Goal: Information Seeking & Learning: Find specific fact

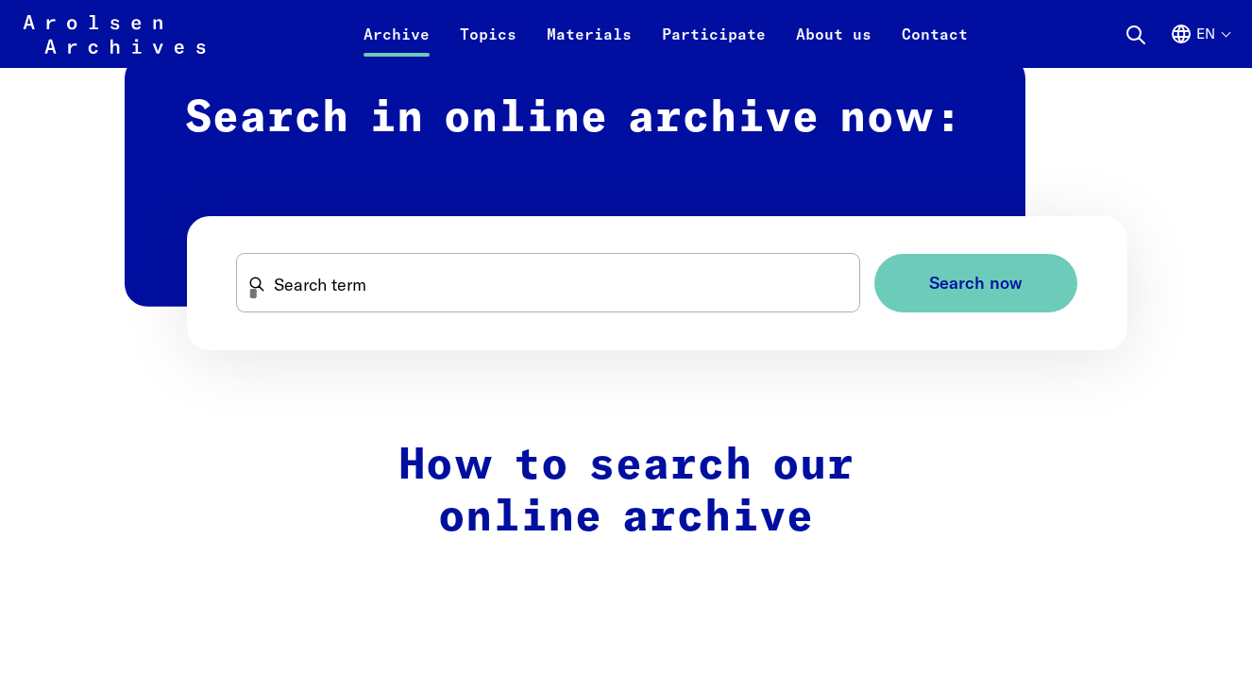
scroll to position [1053, 0]
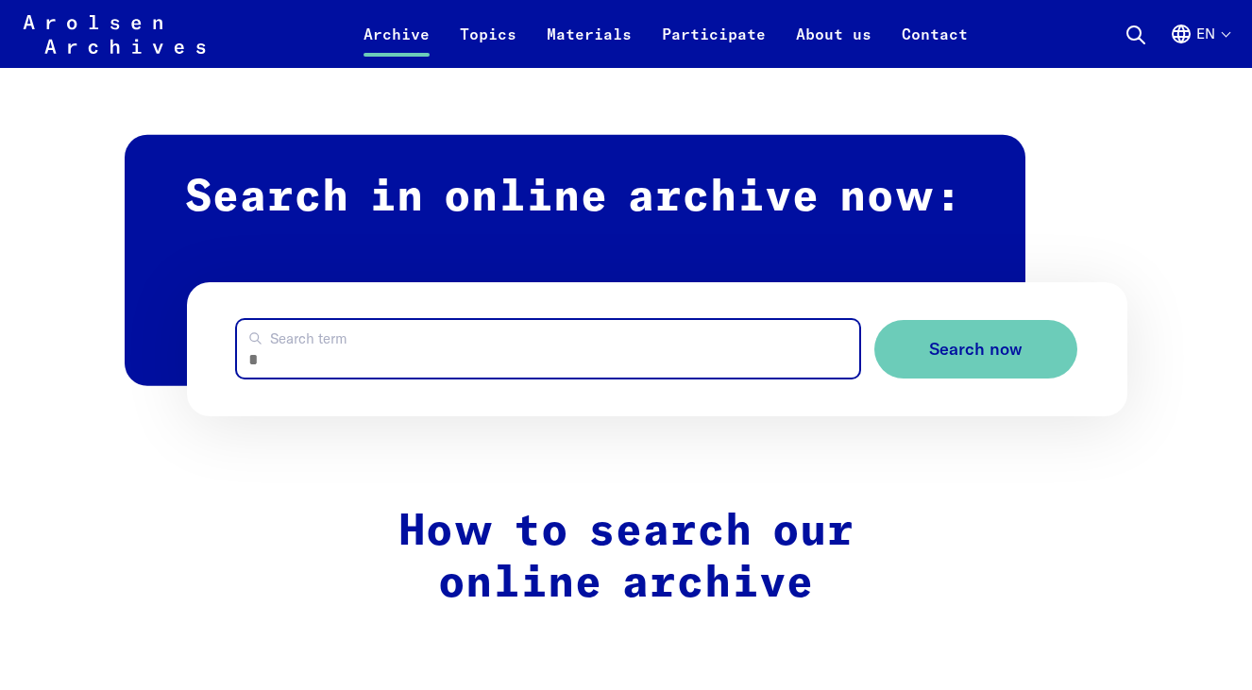
click at [438, 353] on input "Search term" at bounding box center [548, 349] width 622 height 58
type input "****"
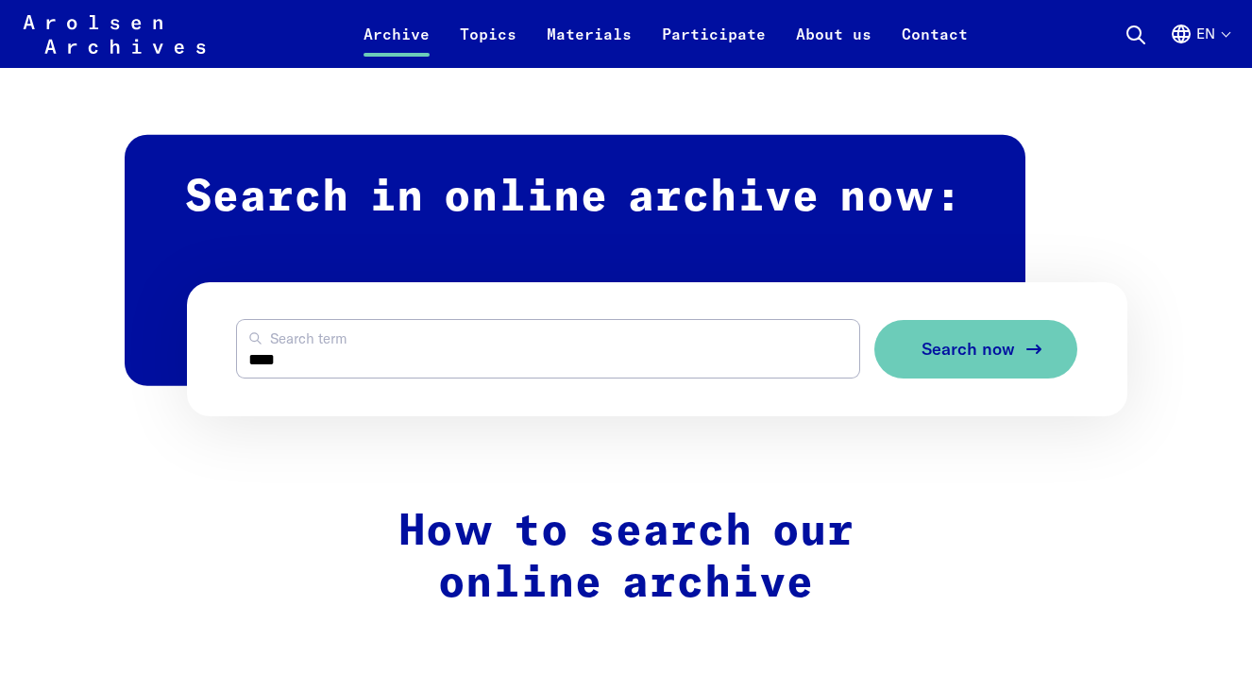
click at [948, 341] on span "Search now" at bounding box center [967, 350] width 93 height 20
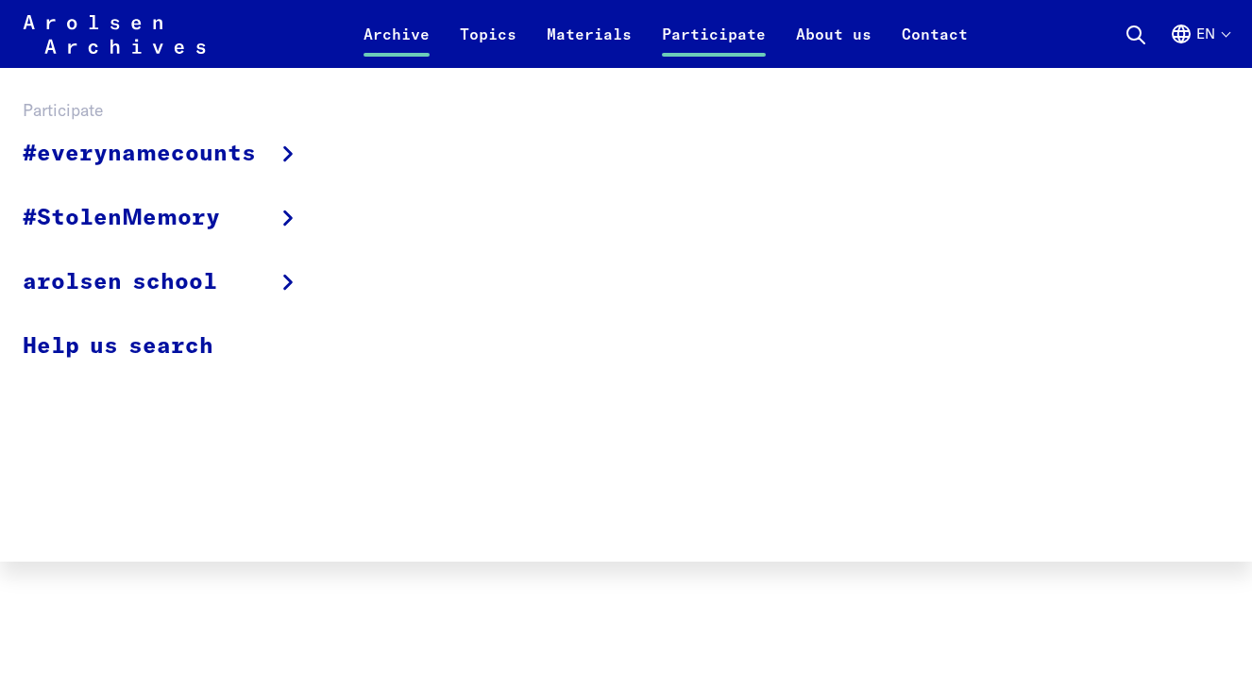
scroll to position [1199, 0]
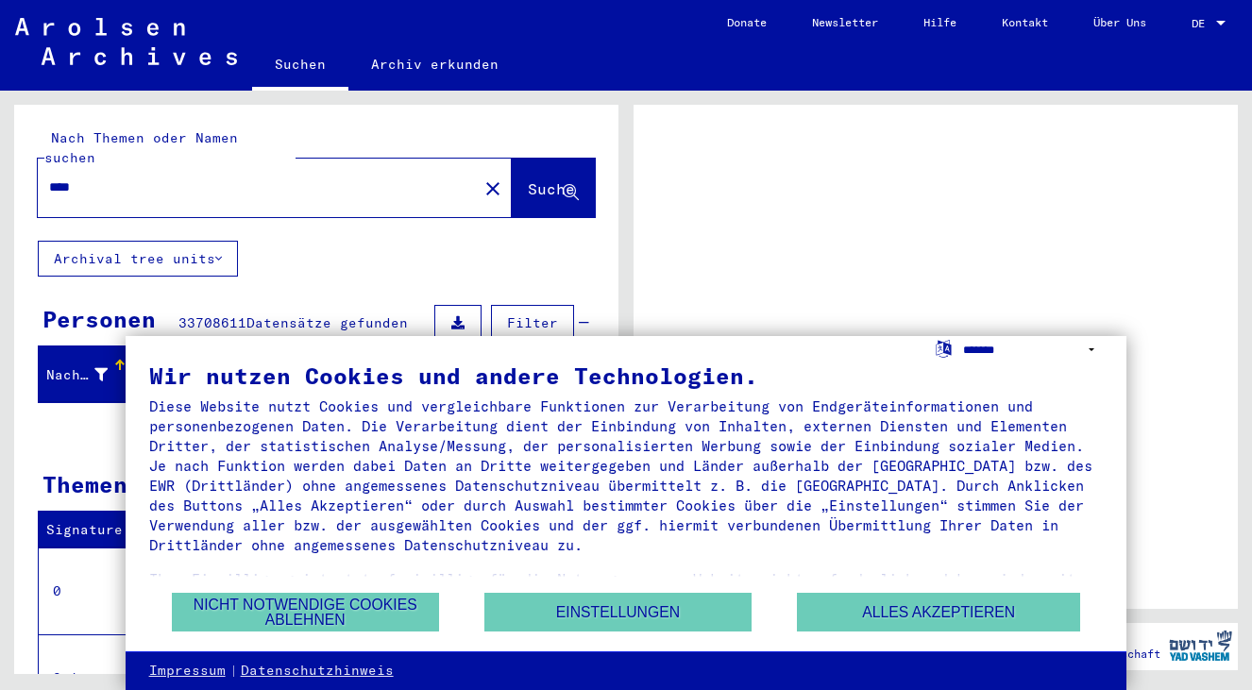
select select "*****"
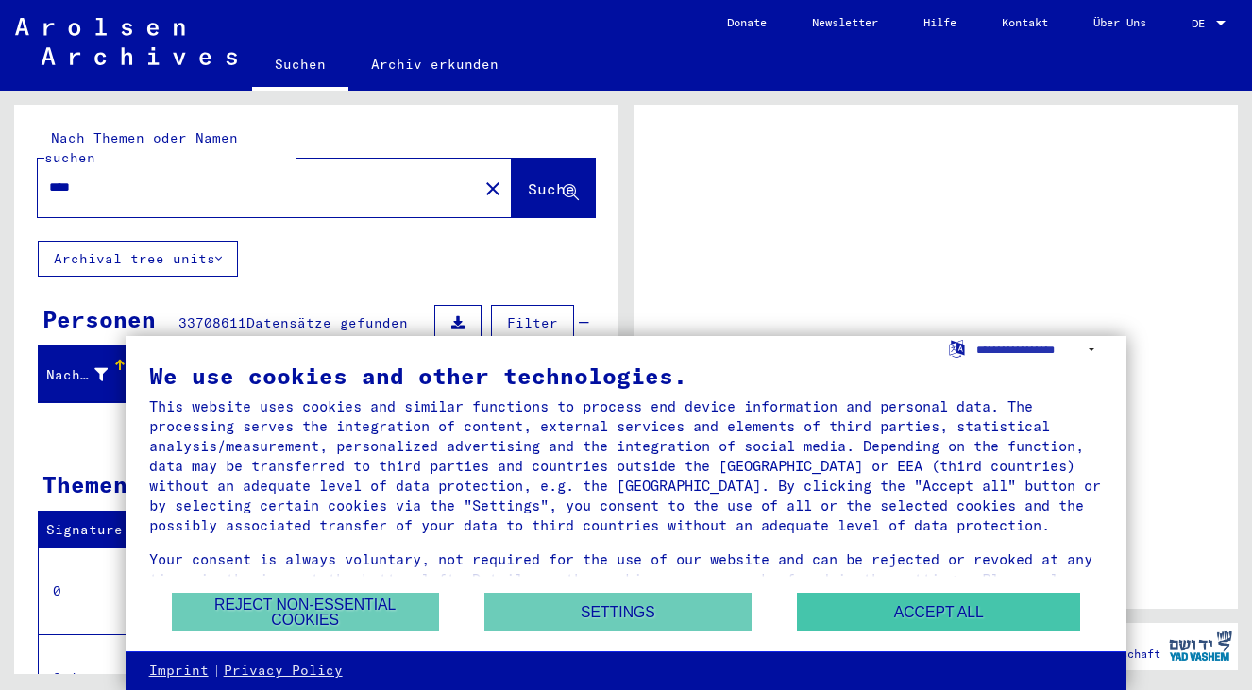
click at [826, 607] on button "Accept all" at bounding box center [938, 612] width 283 height 39
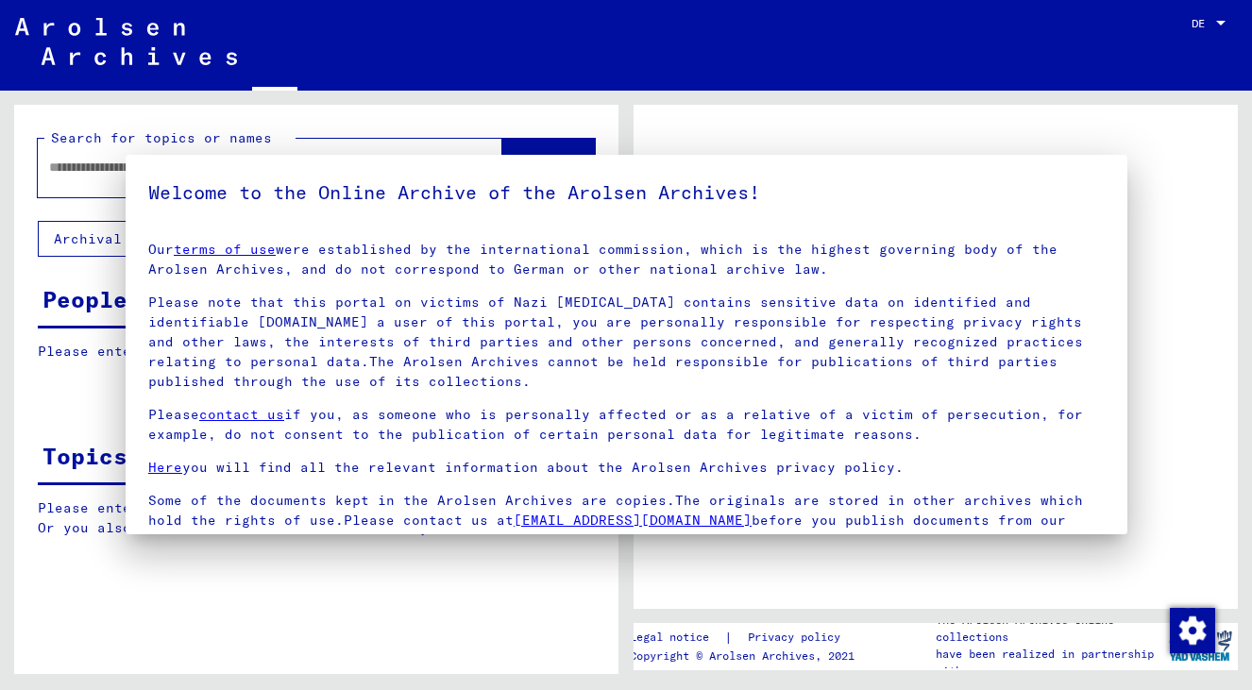
type input "****"
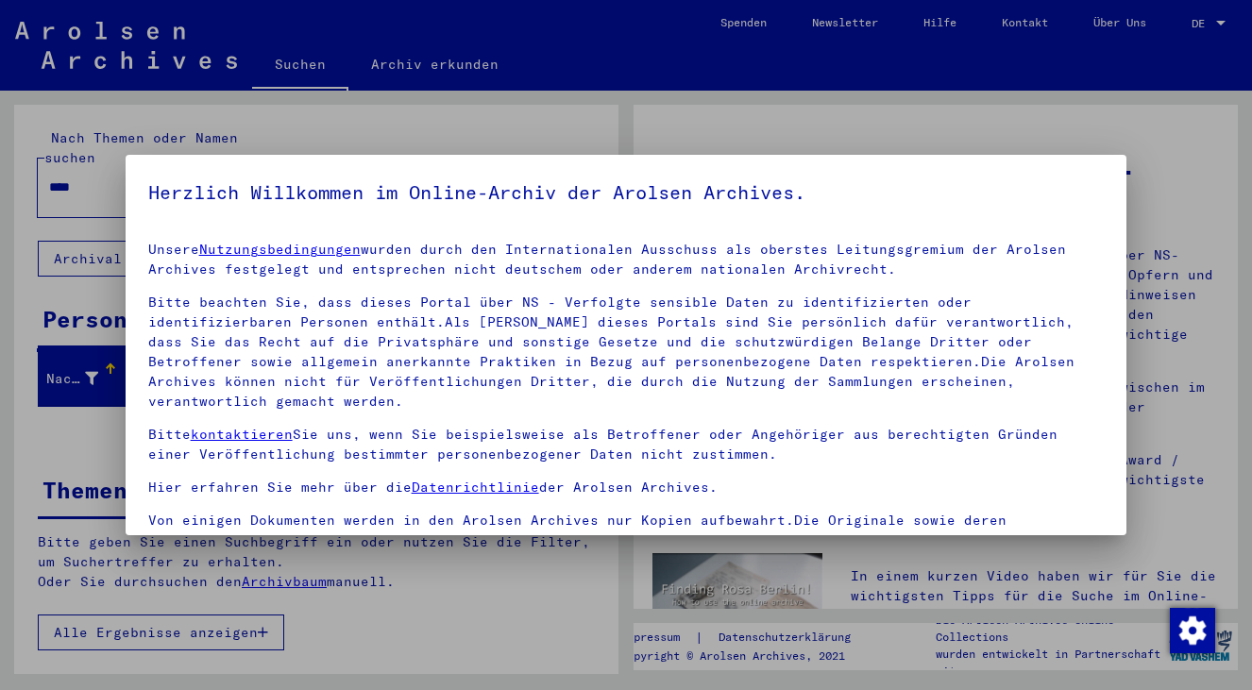
click at [977, 126] on div at bounding box center [626, 345] width 1252 height 690
click at [773, 172] on mat-dialog-container "Herzlich Willkommen im Online-Archiv der Arolsen Archives. Unsere Nutzungsbedin…" at bounding box center [627, 344] width 1002 height 379
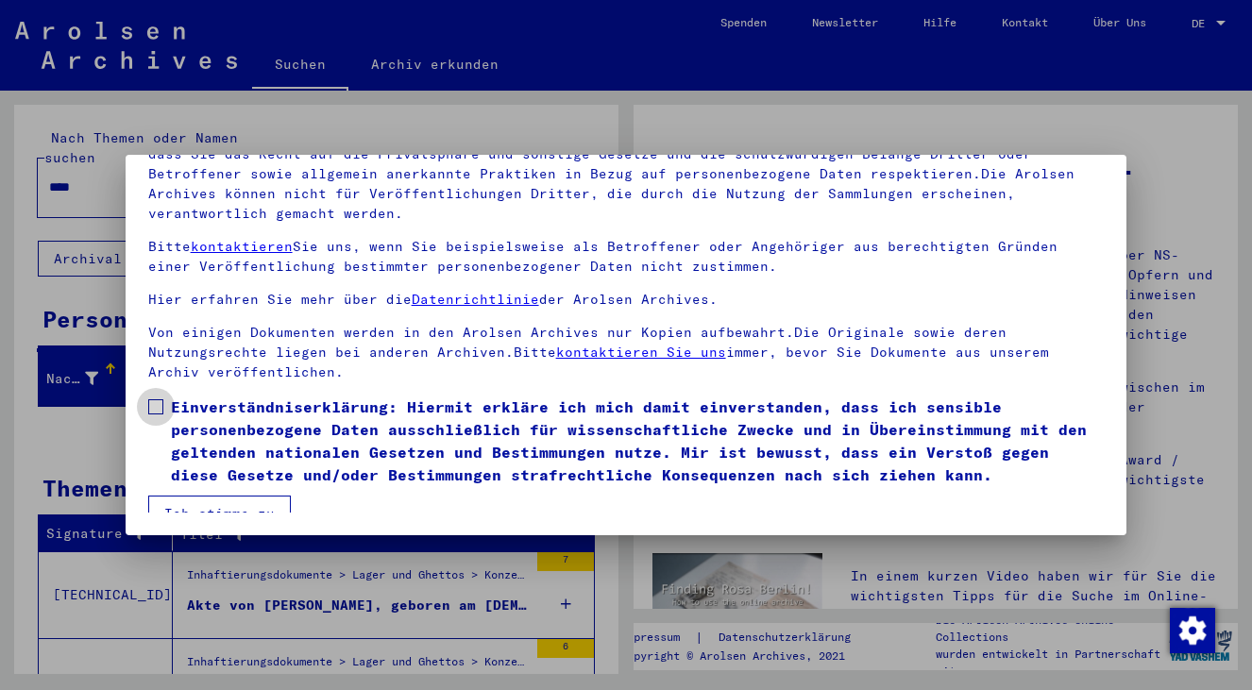
click at [157, 399] on span at bounding box center [155, 406] width 15 height 15
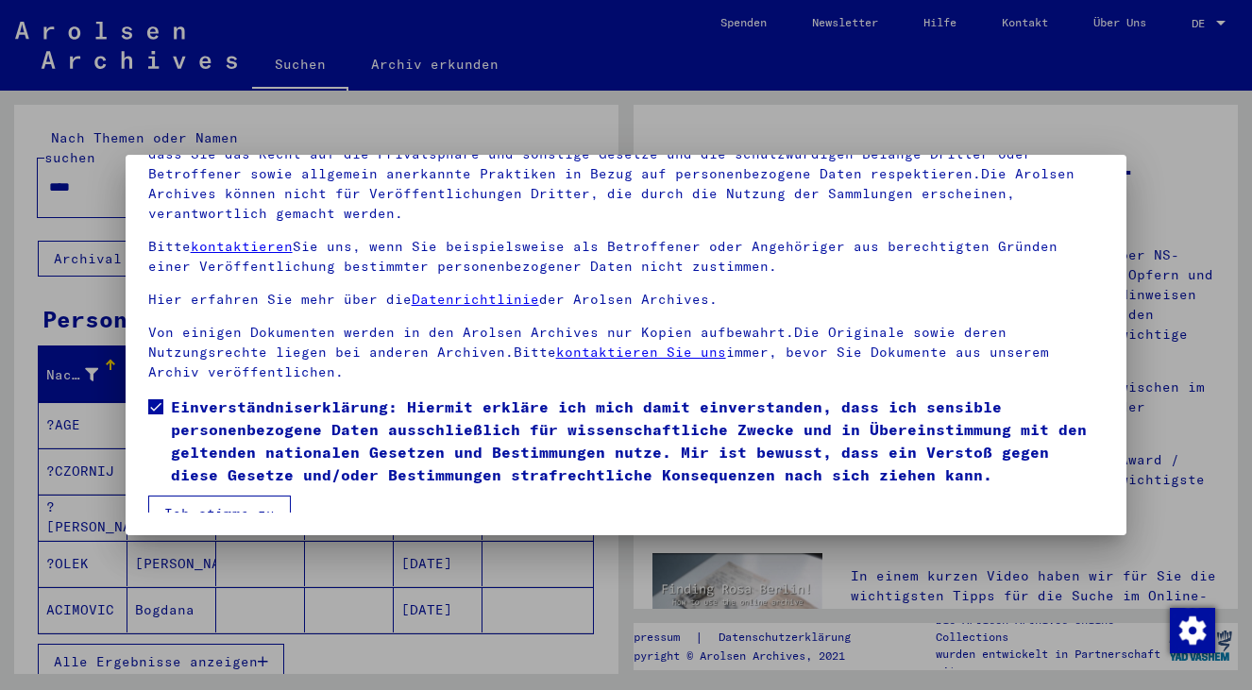
click at [261, 497] on button "Ich stimme zu" at bounding box center [219, 514] width 143 height 36
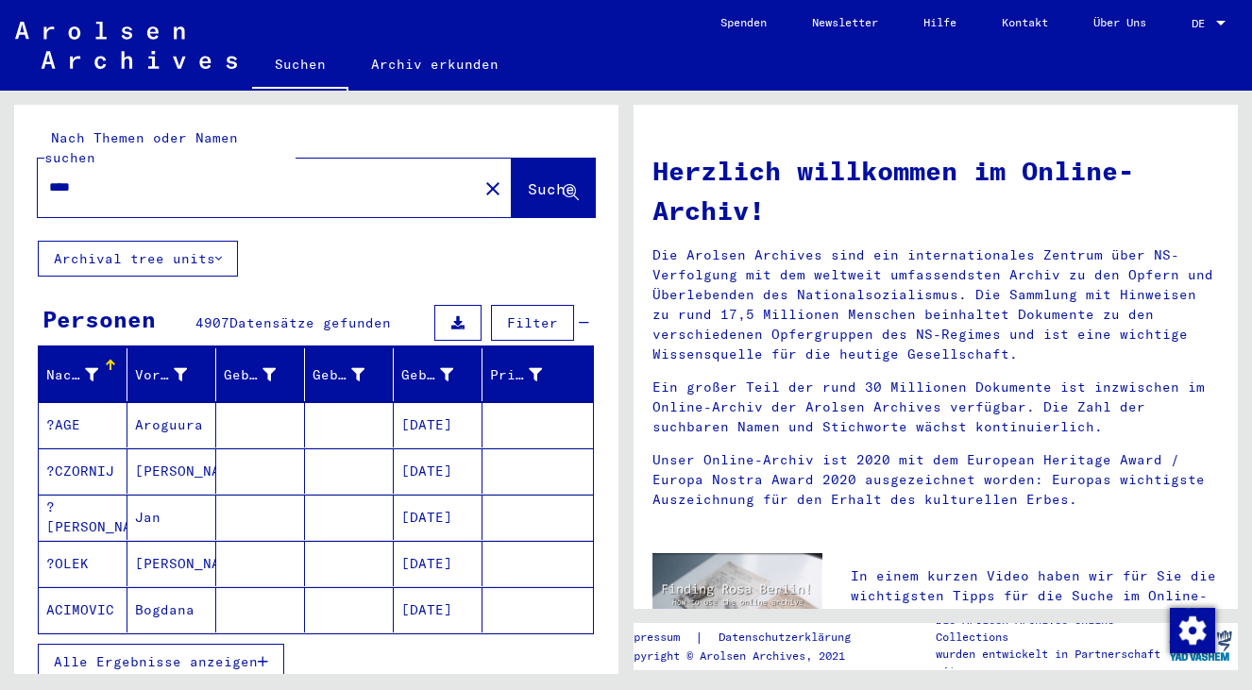
click at [206, 247] on button "Archival tree units" at bounding box center [138, 259] width 200 height 36
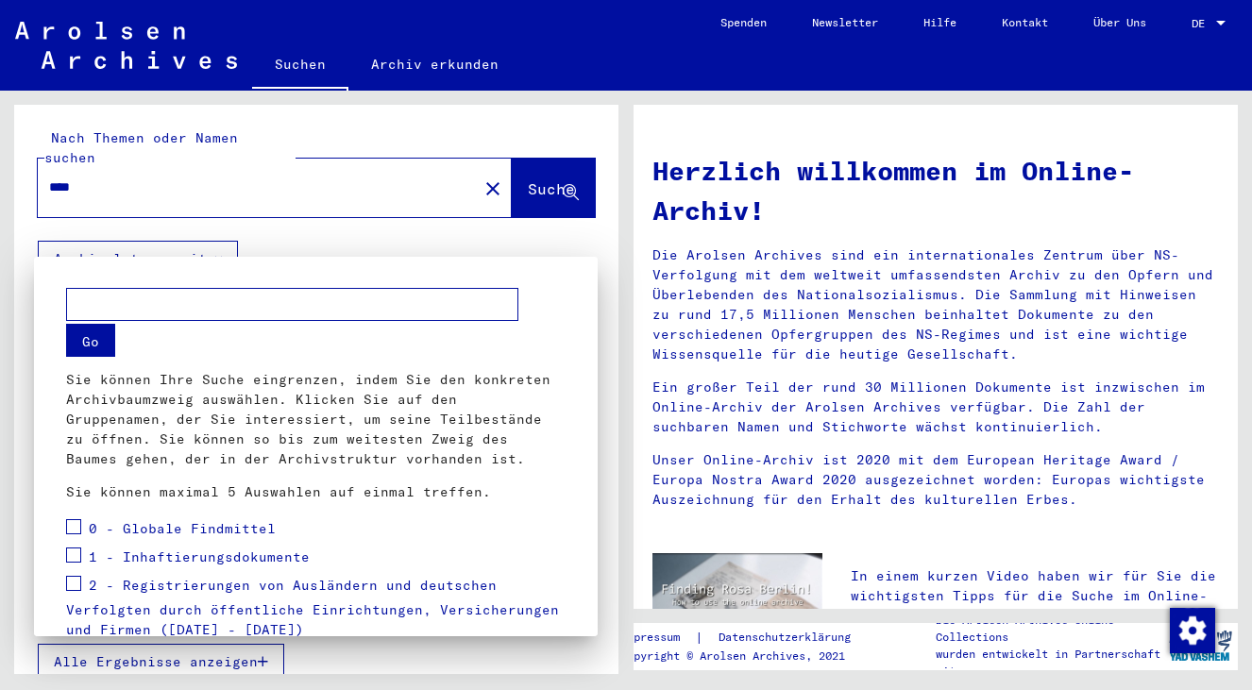
click at [206, 247] on div at bounding box center [626, 345] width 1252 height 690
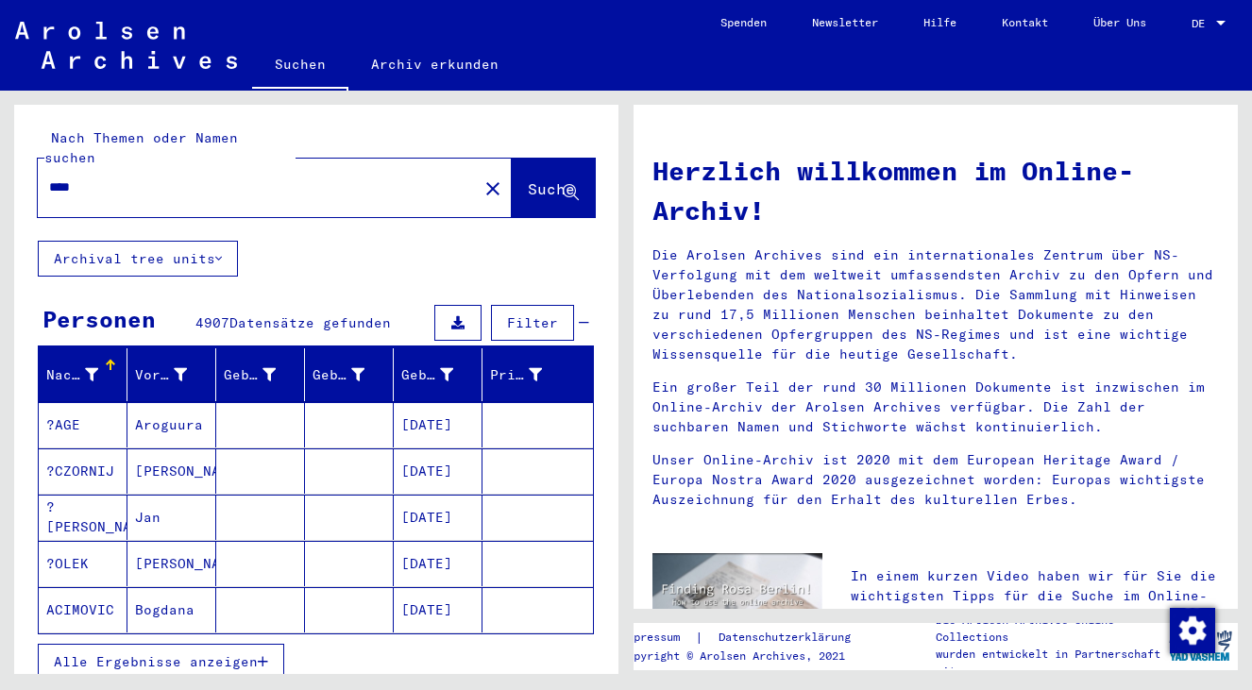
click at [219, 177] on input "****" at bounding box center [252, 187] width 406 height 20
click at [526, 314] on span "Filter" at bounding box center [532, 322] width 51 height 17
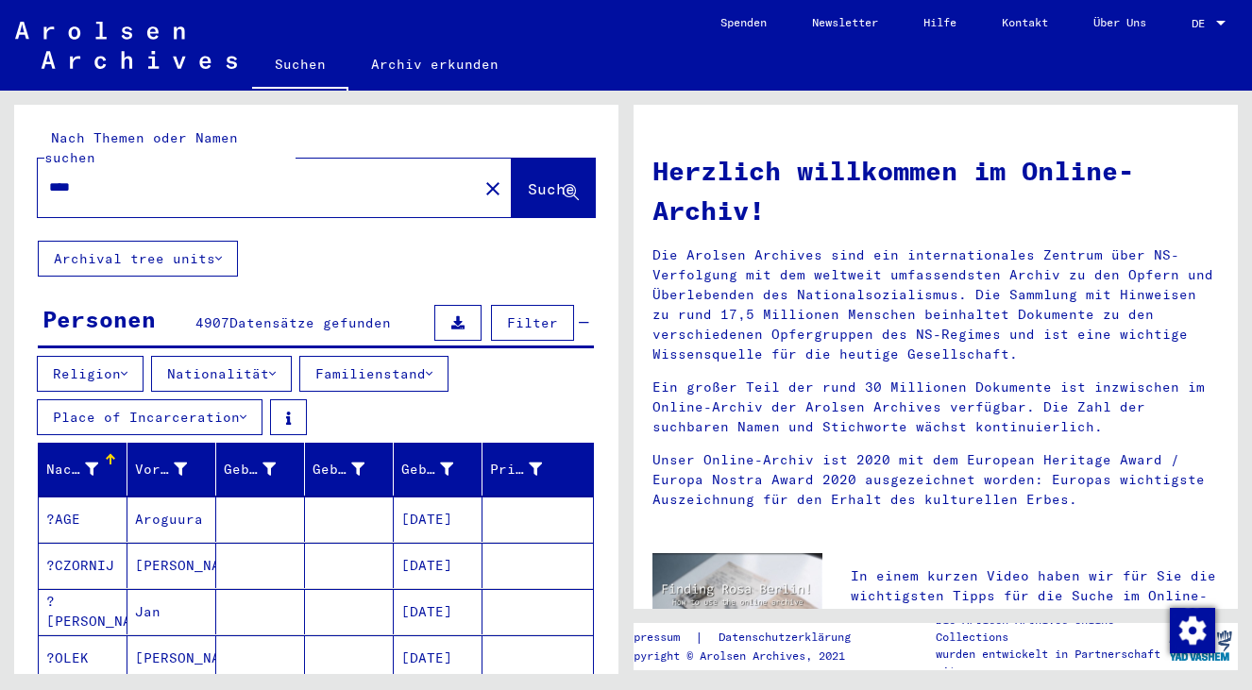
click at [201, 356] on button "Nationalität" at bounding box center [221, 374] width 141 height 36
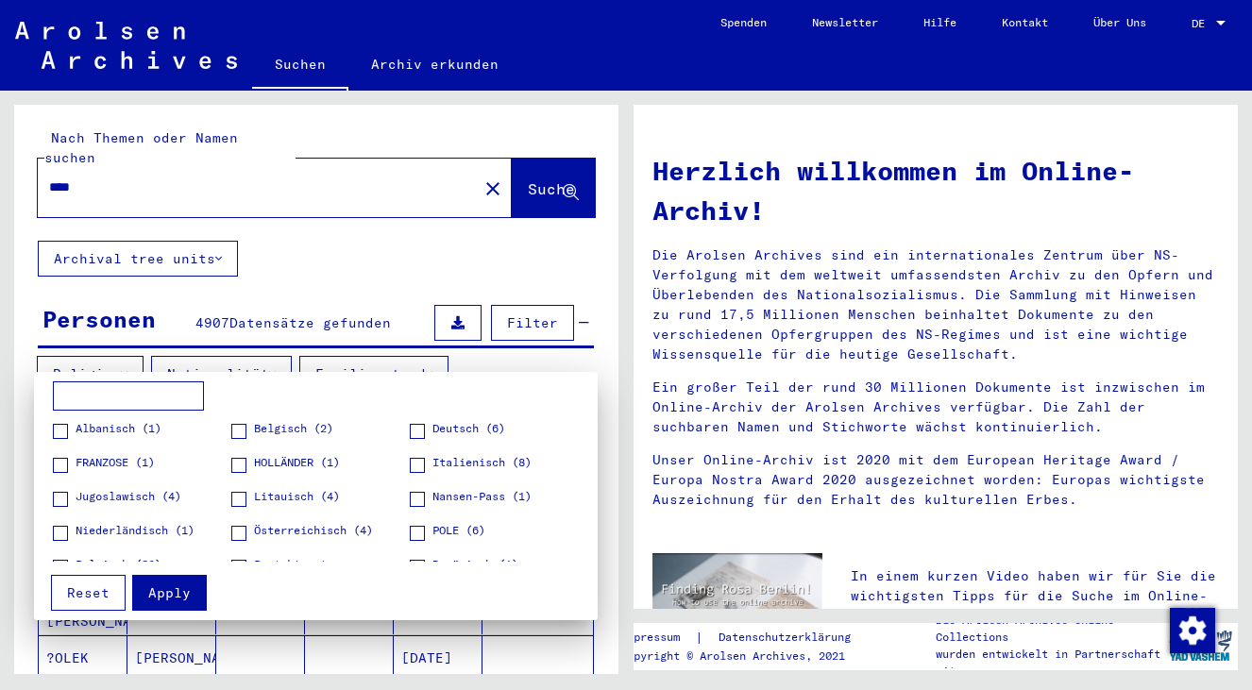
click at [137, 393] on input at bounding box center [128, 396] width 151 height 30
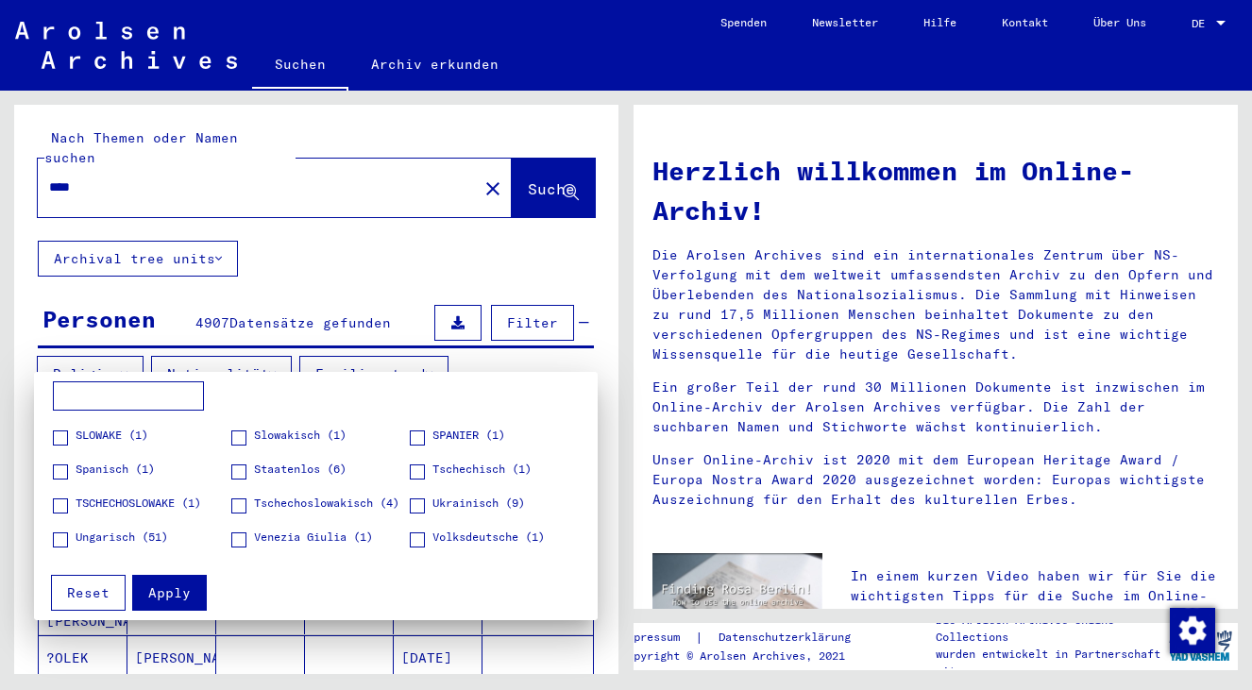
scroll to position [197, 0]
click at [93, 528] on figure "TSCHECHOSLOWAKE (1)" at bounding box center [141, 511] width 177 height 33
click at [84, 539] on span "Ungarisch (51)" at bounding box center [122, 537] width 93 height 17
click at [141, 578] on button "Apply" at bounding box center [169, 593] width 75 height 36
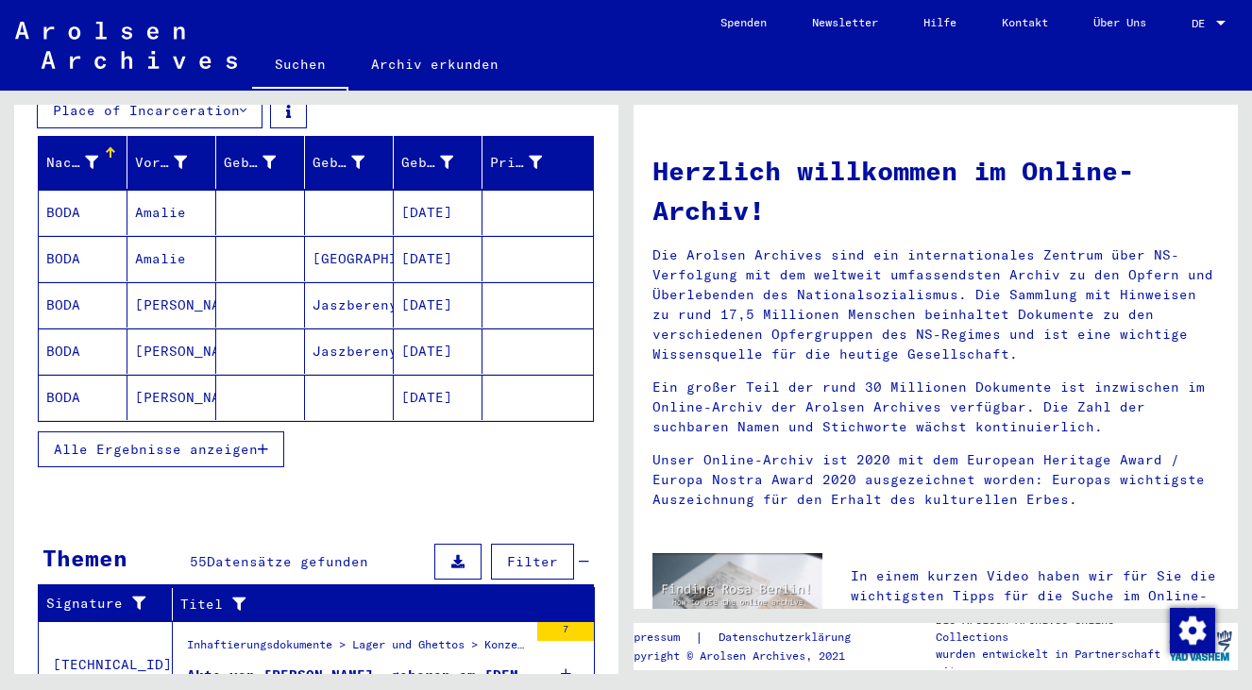
scroll to position [248, 0]
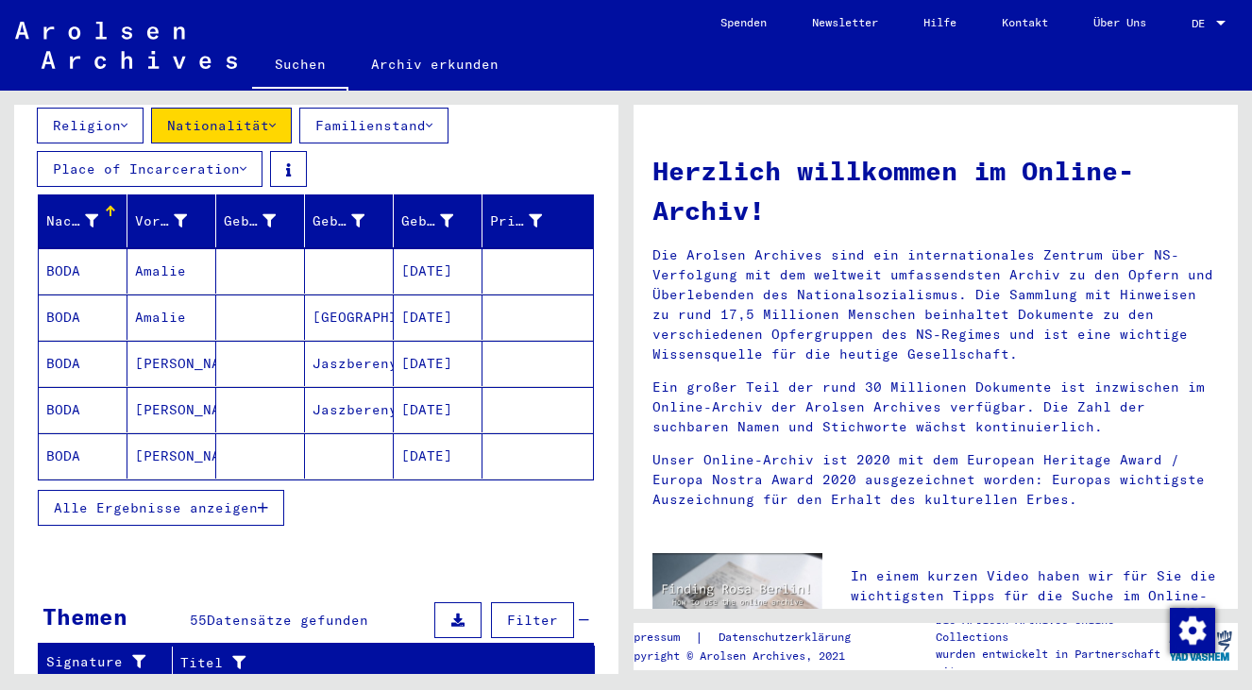
click at [240, 499] on span "Alle Ergebnisse anzeigen" at bounding box center [156, 507] width 204 height 17
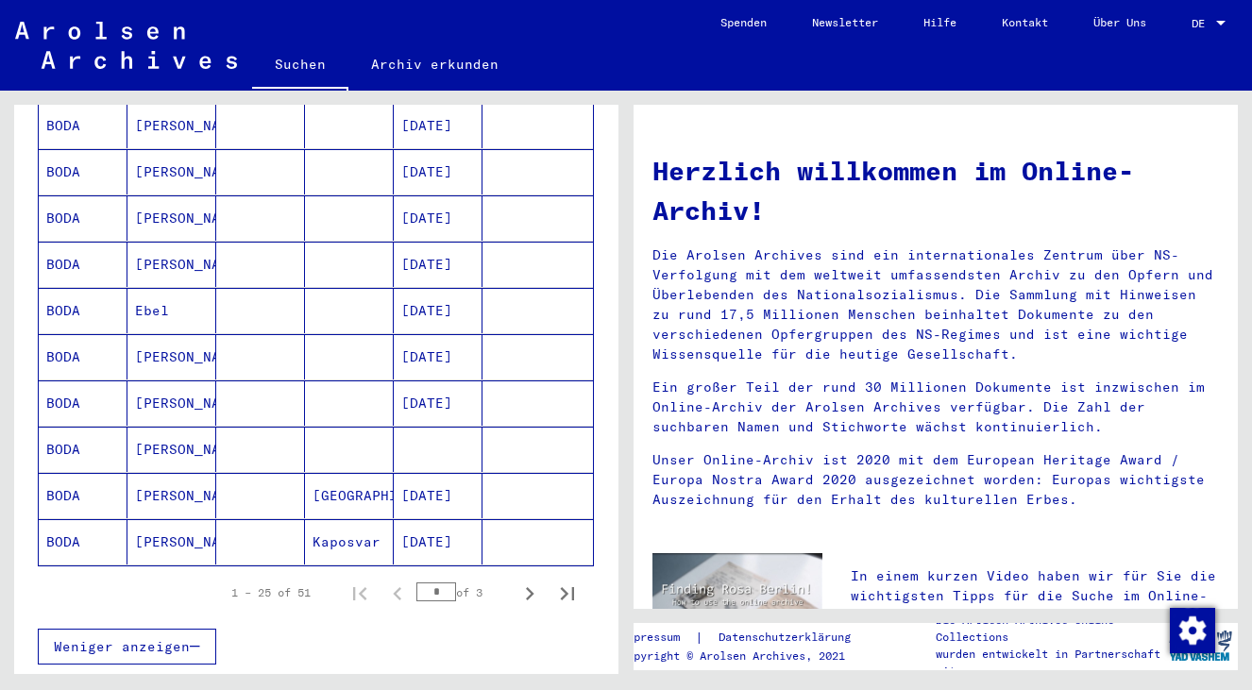
scroll to position [1098, 0]
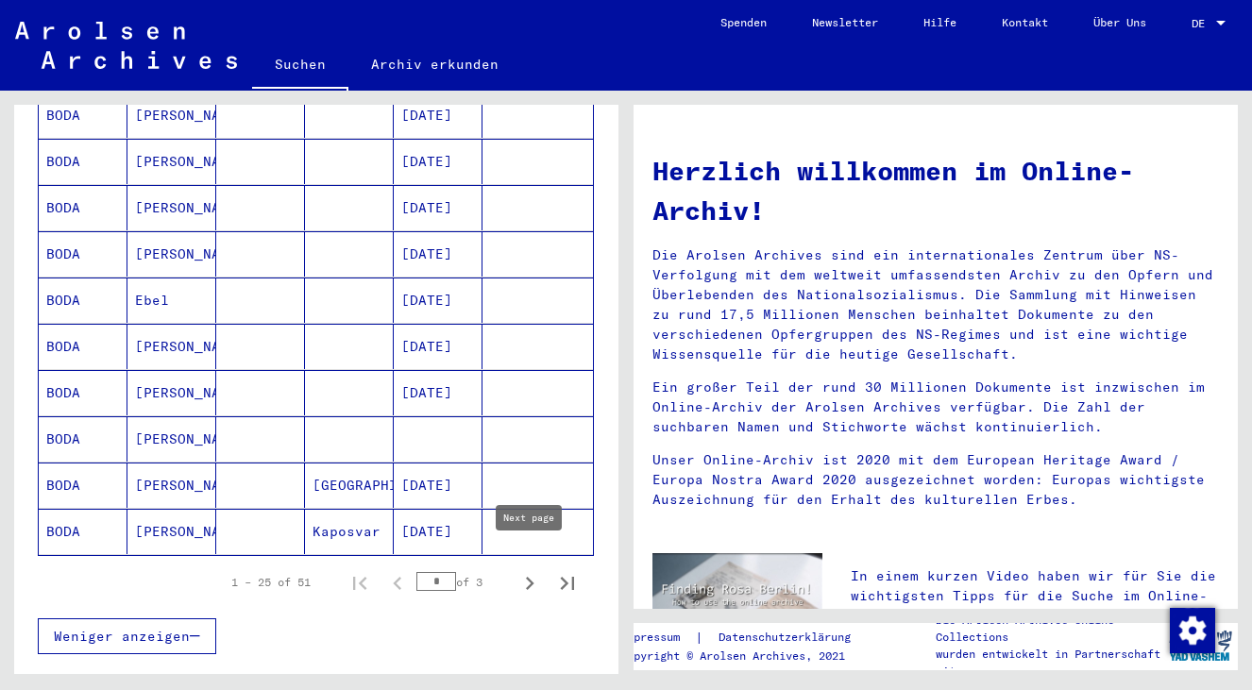
click at [532, 577] on icon "Next page" at bounding box center [530, 583] width 8 height 13
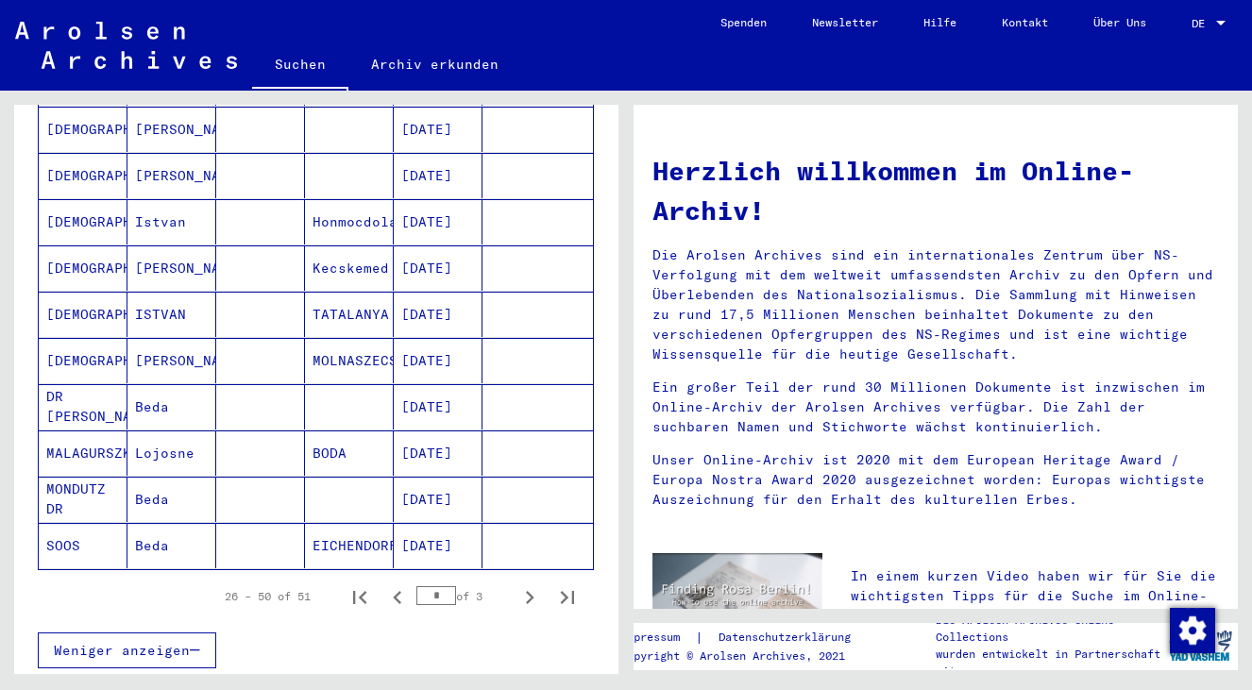
scroll to position [1110, 0]
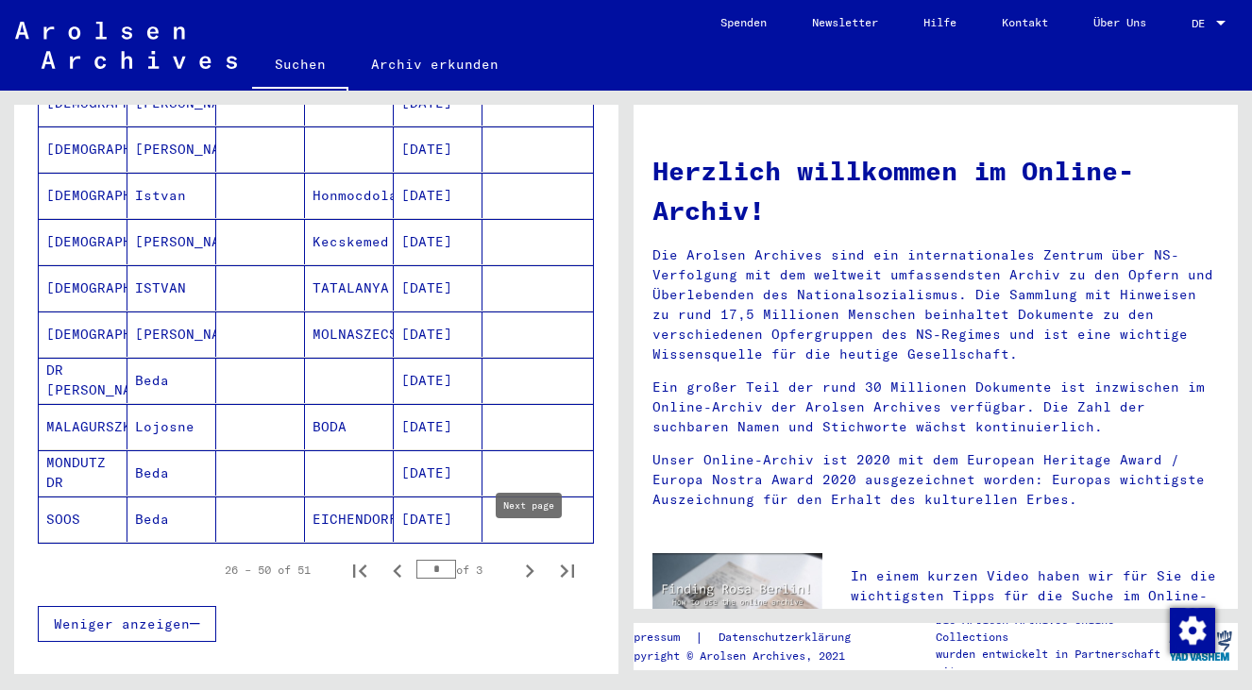
click at [521, 558] on icon "Next page" at bounding box center [529, 571] width 26 height 26
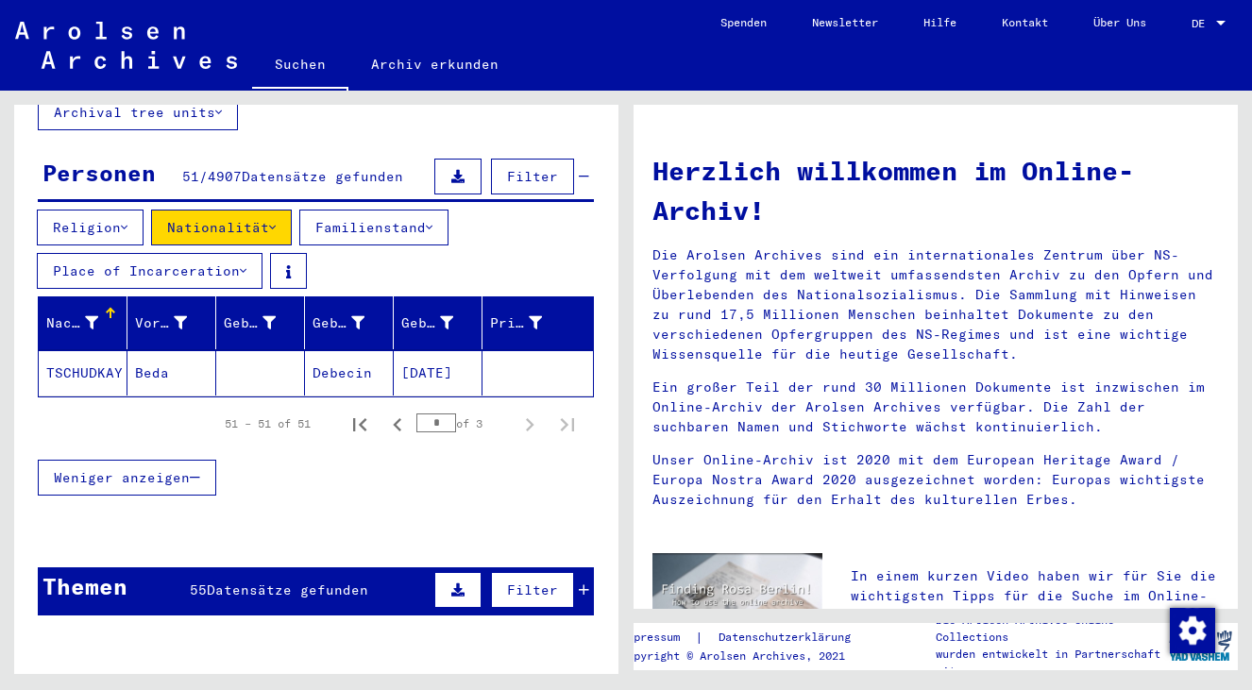
scroll to position [143, 0]
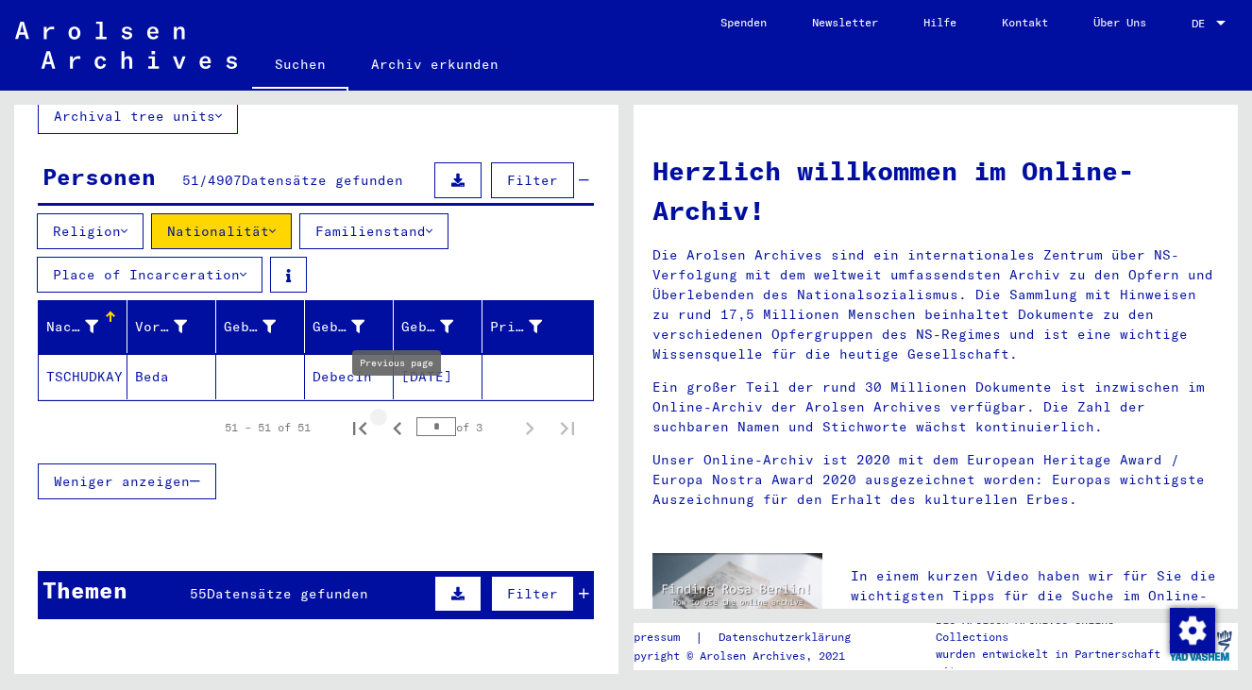
click at [390, 415] on icon "Previous page" at bounding box center [397, 428] width 26 height 26
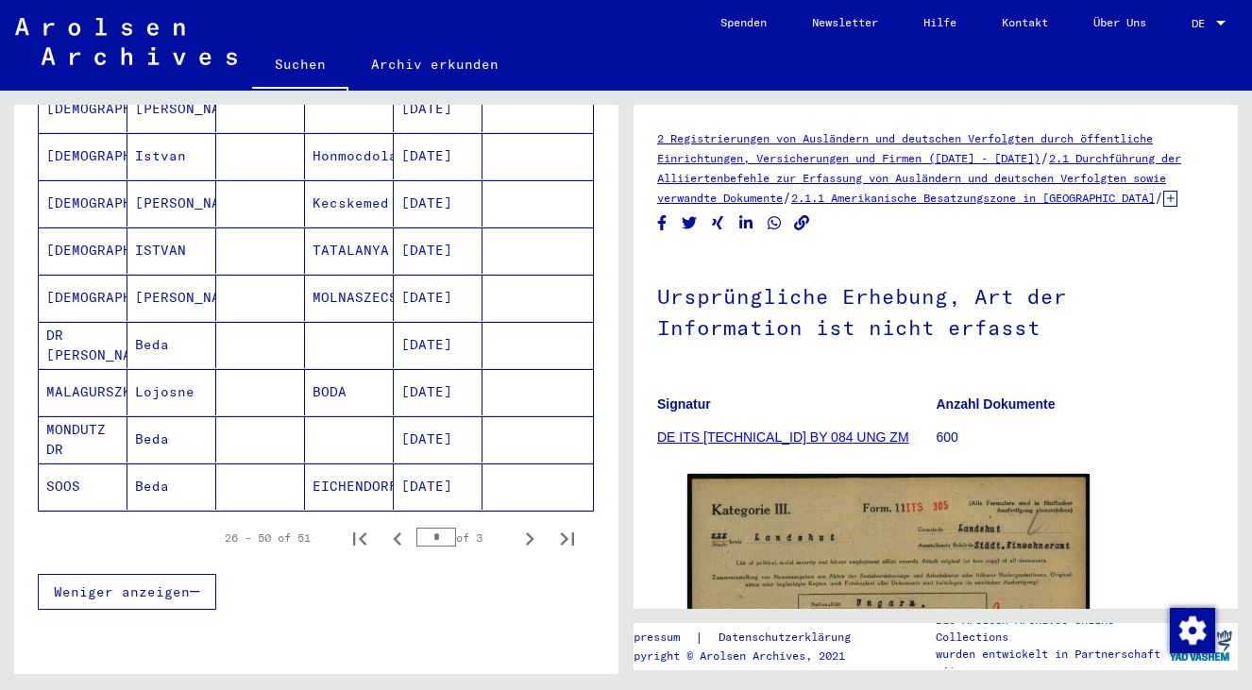
scroll to position [1213, 0]
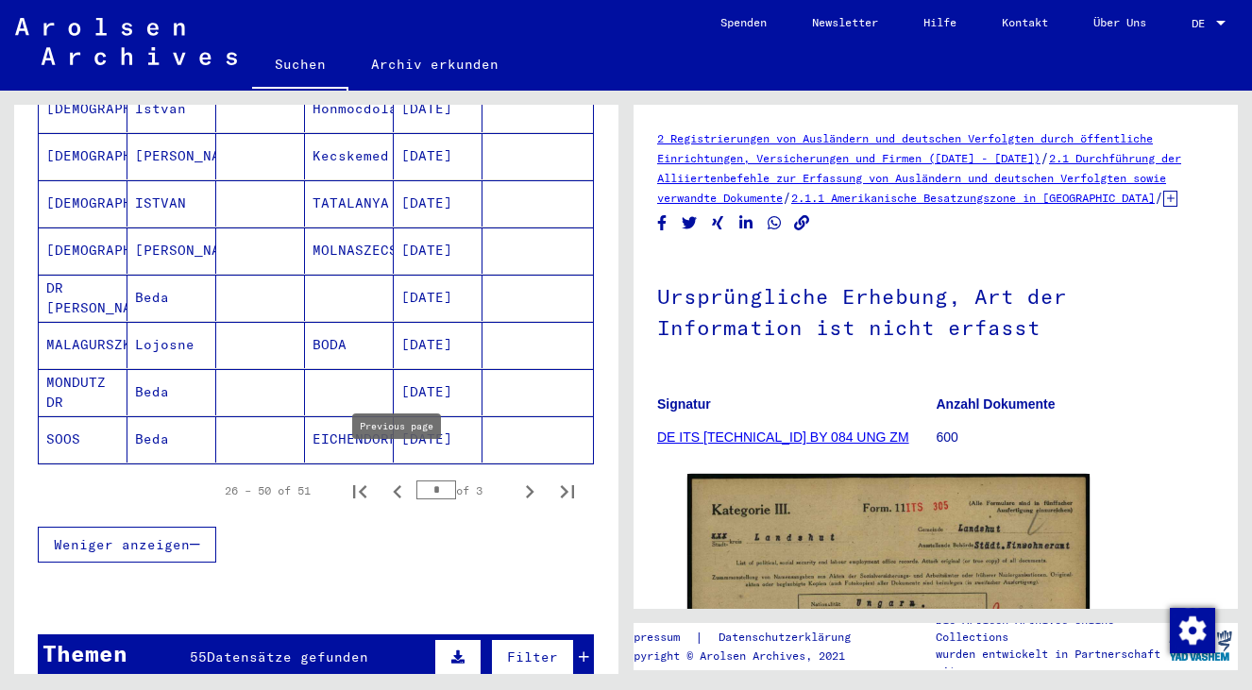
click at [391, 479] on icon "Previous page" at bounding box center [397, 492] width 26 height 26
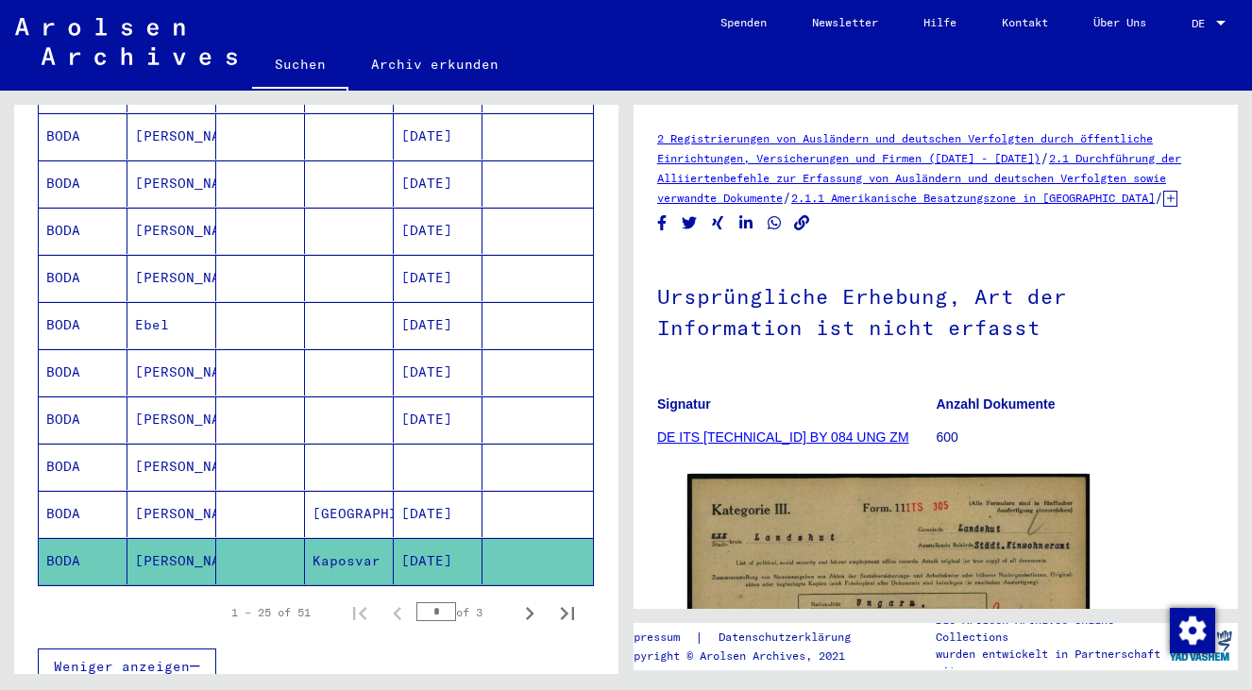
scroll to position [1092, 0]
click at [526, 599] on icon "Next page" at bounding box center [529, 612] width 26 height 26
type input "*"
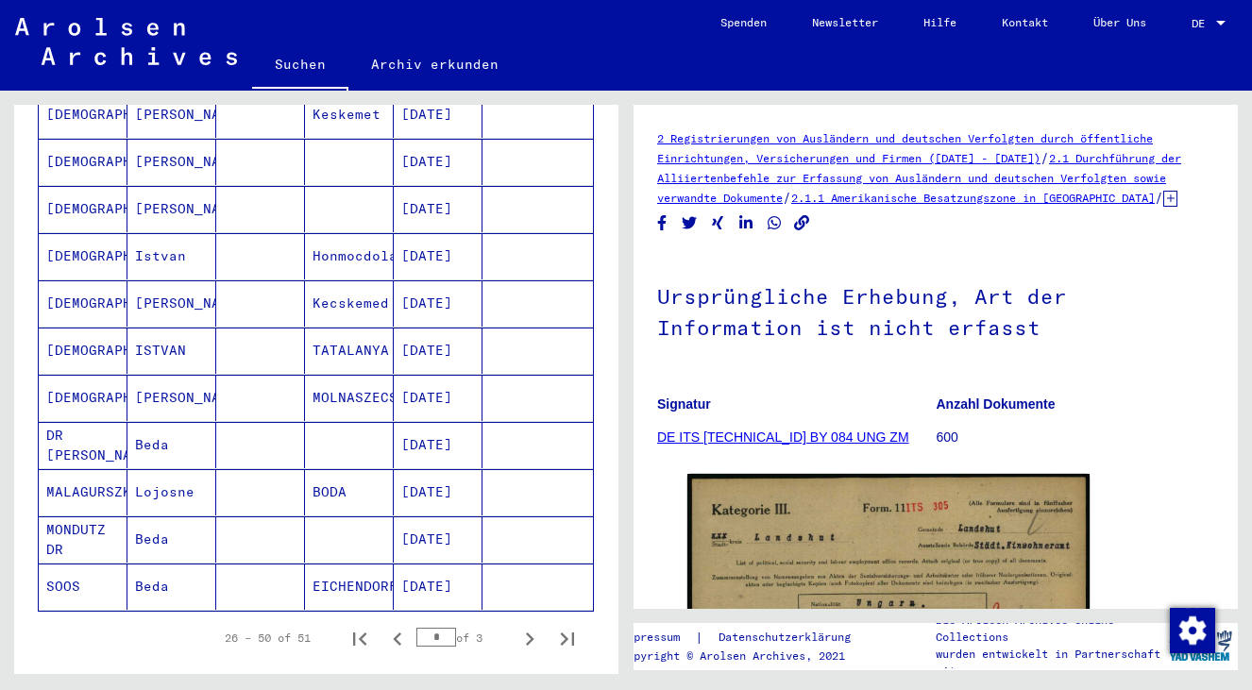
scroll to position [1067, 0]
click at [257, 390] on mat-cell at bounding box center [260, 397] width 89 height 46
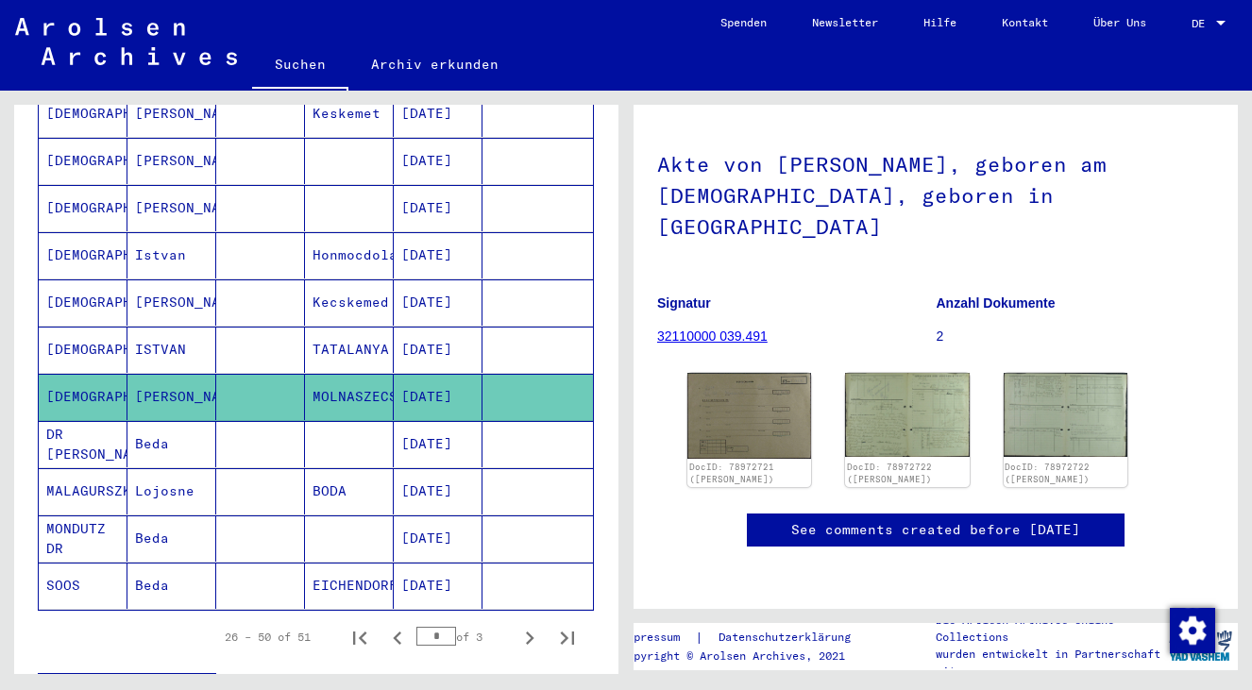
scroll to position [144, 0]
click at [749, 370] on img at bounding box center [749, 415] width 130 height 91
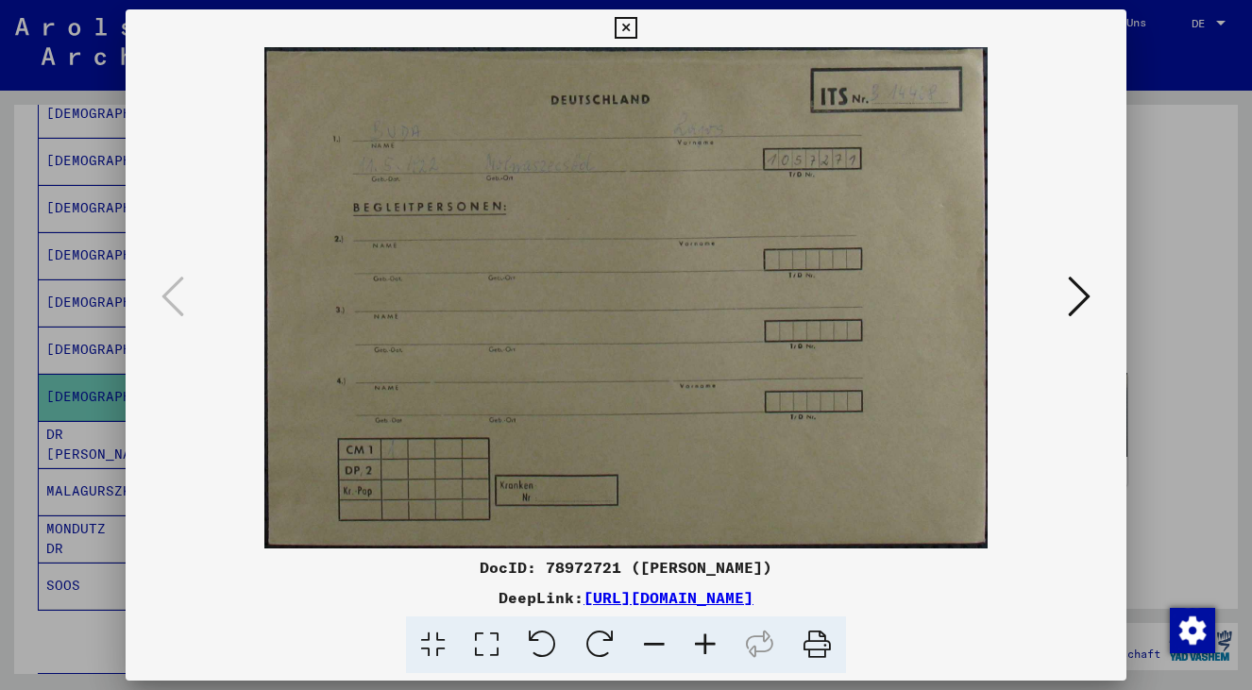
click at [1109, 278] on div at bounding box center [627, 297] width 1002 height 501
click at [636, 31] on icon at bounding box center [626, 28] width 22 height 23
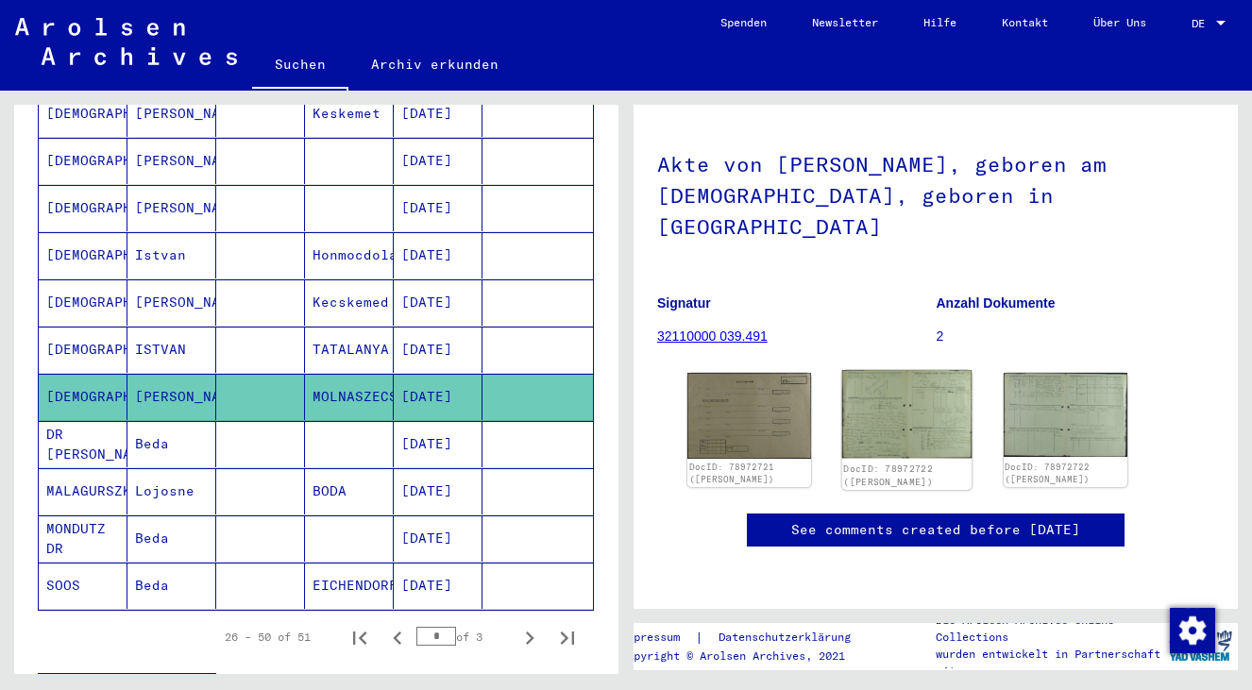
click at [958, 370] on img at bounding box center [907, 414] width 130 height 88
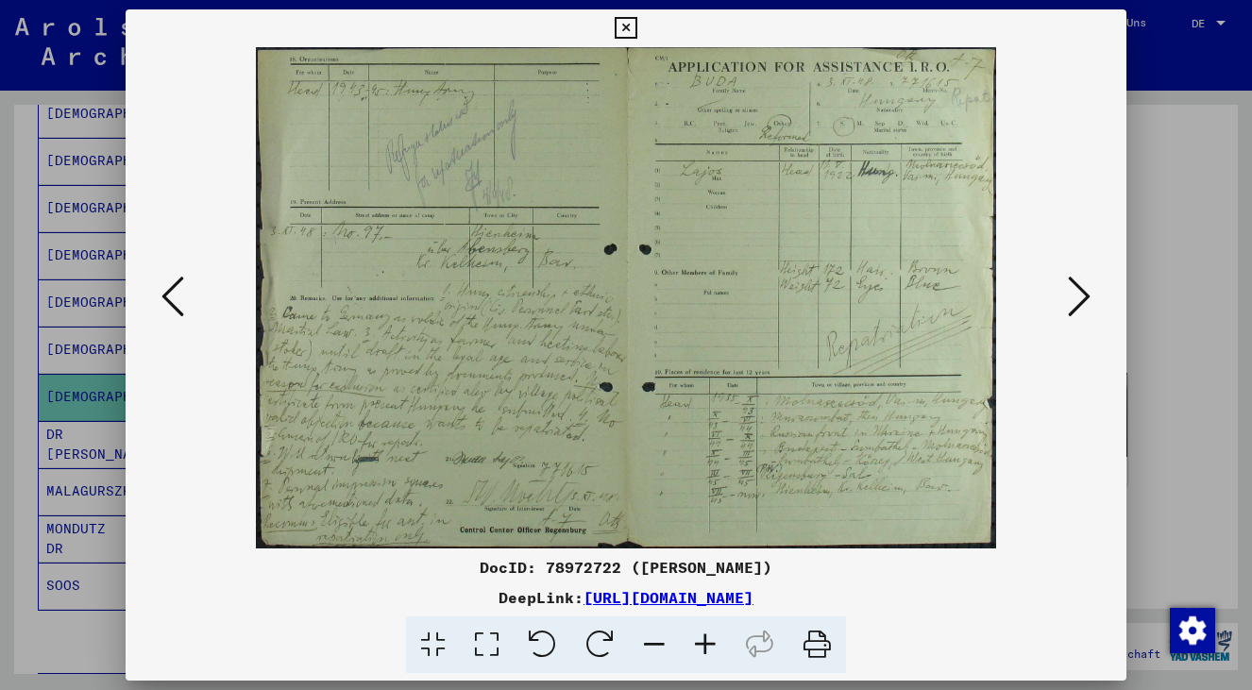
click at [636, 27] on icon at bounding box center [626, 28] width 22 height 23
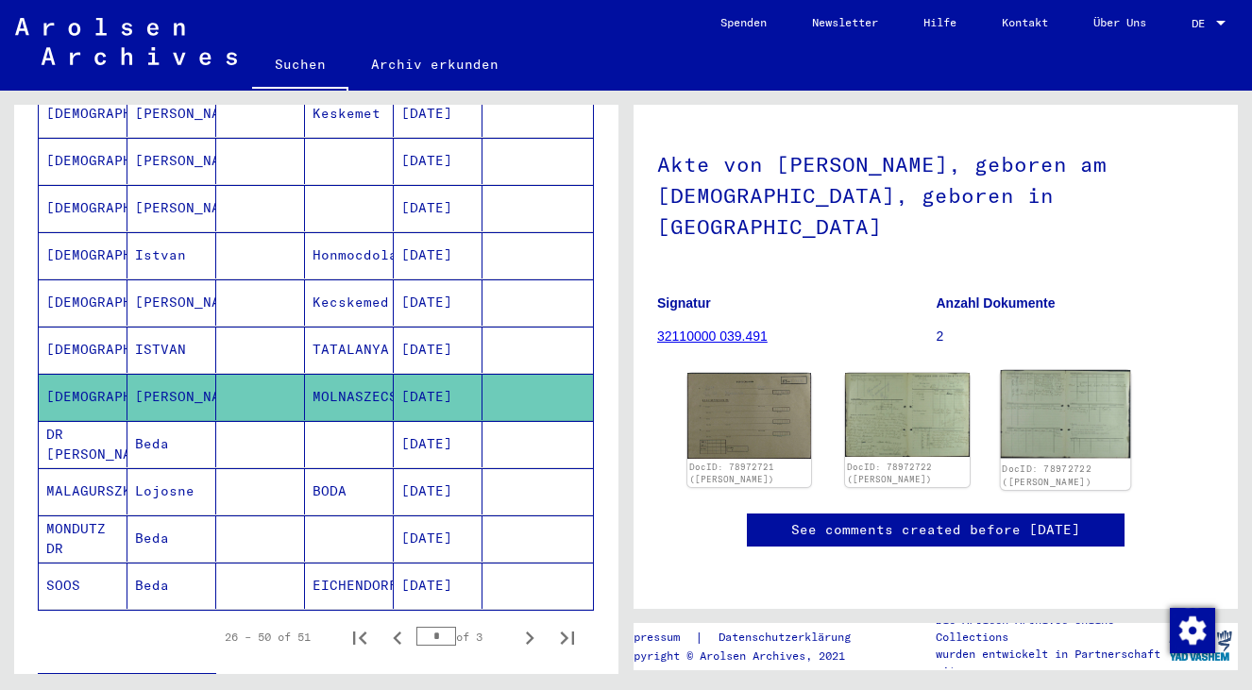
click at [1073, 370] on img at bounding box center [1065, 414] width 130 height 89
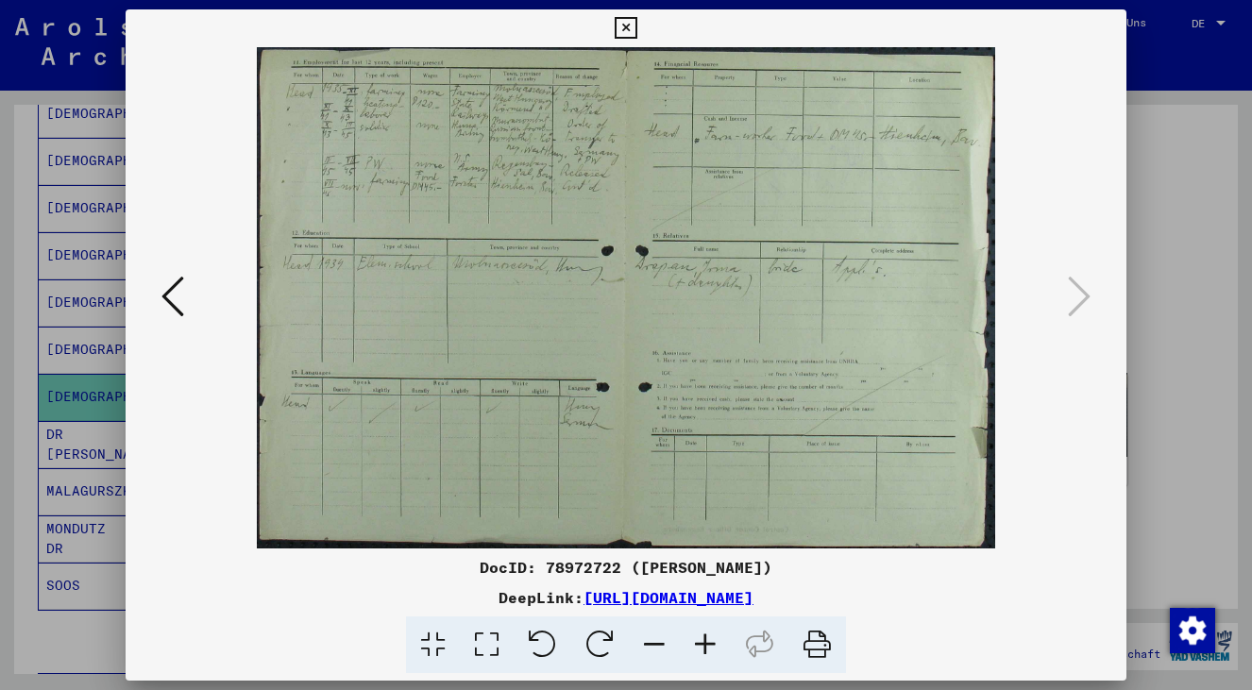
click at [636, 29] on icon at bounding box center [626, 28] width 22 height 23
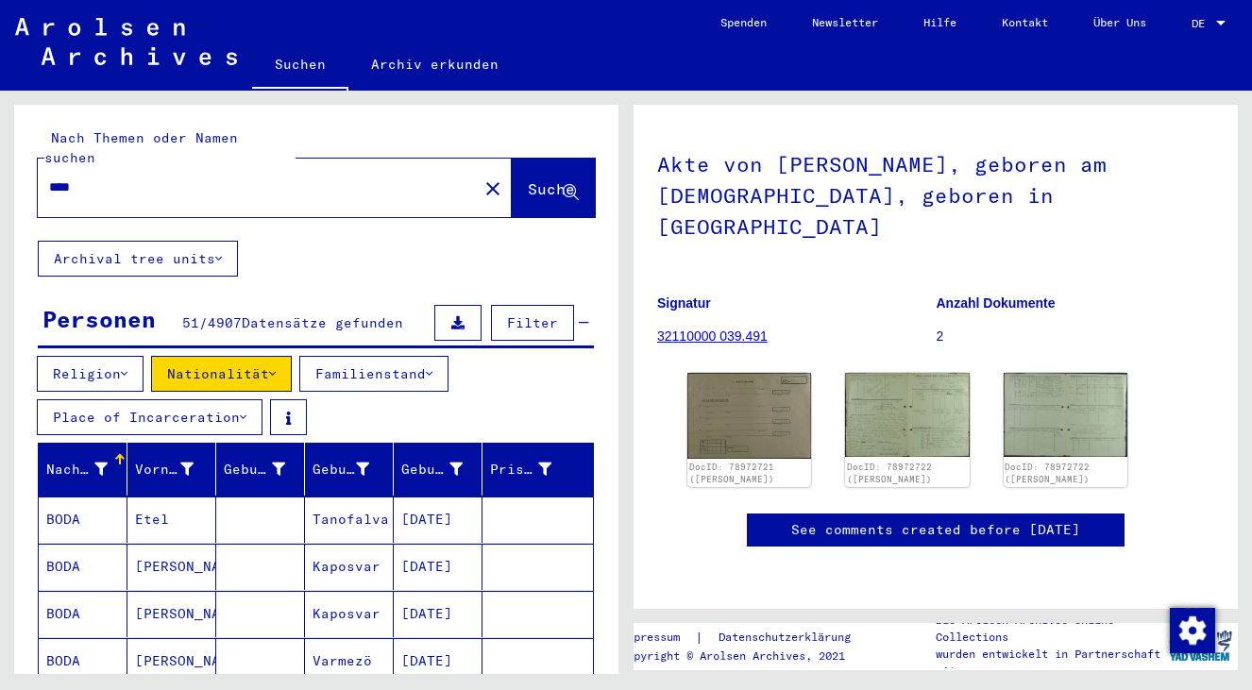
scroll to position [0, 0]
click at [145, 180] on div "****" at bounding box center [252, 187] width 429 height 42
click at [143, 177] on input "****" at bounding box center [257, 187] width 417 height 20
click at [528, 179] on span "Suche" at bounding box center [551, 188] width 47 height 19
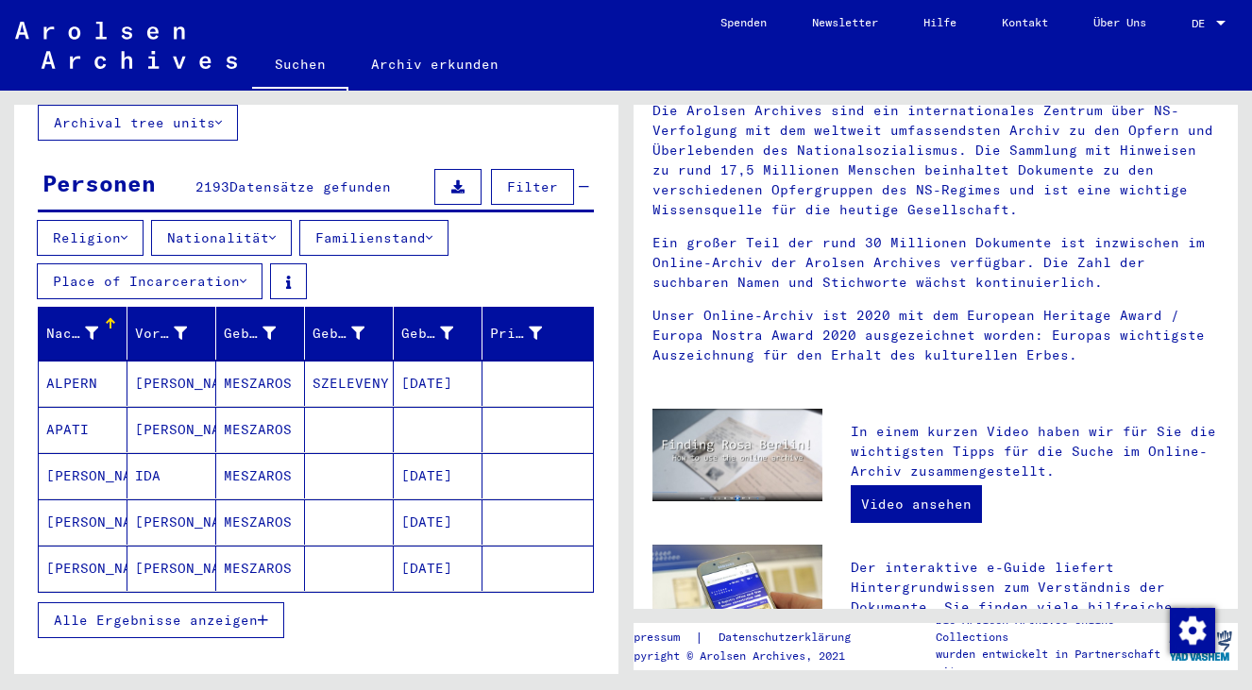
scroll to position [173, 0]
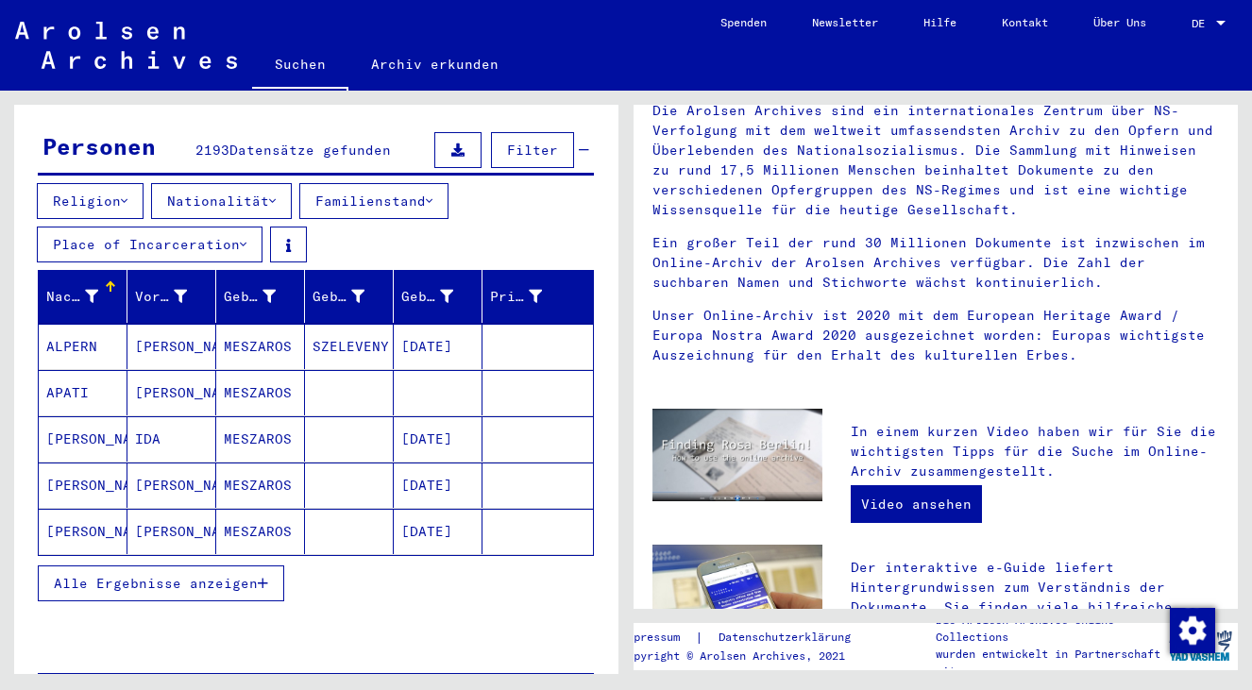
click at [264, 577] on icon "button" at bounding box center [263, 583] width 10 height 13
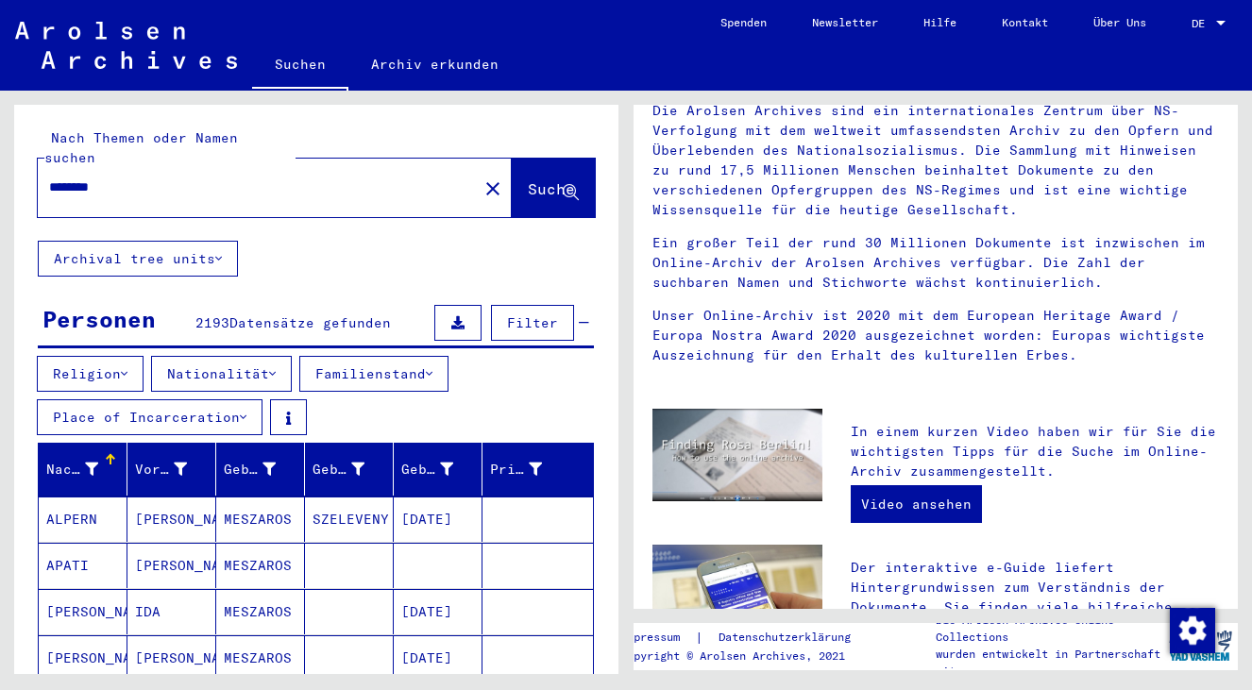
scroll to position [0, 0]
click at [193, 177] on div "********" at bounding box center [246, 187] width 417 height 42
click at [136, 177] on input "********" at bounding box center [252, 187] width 406 height 20
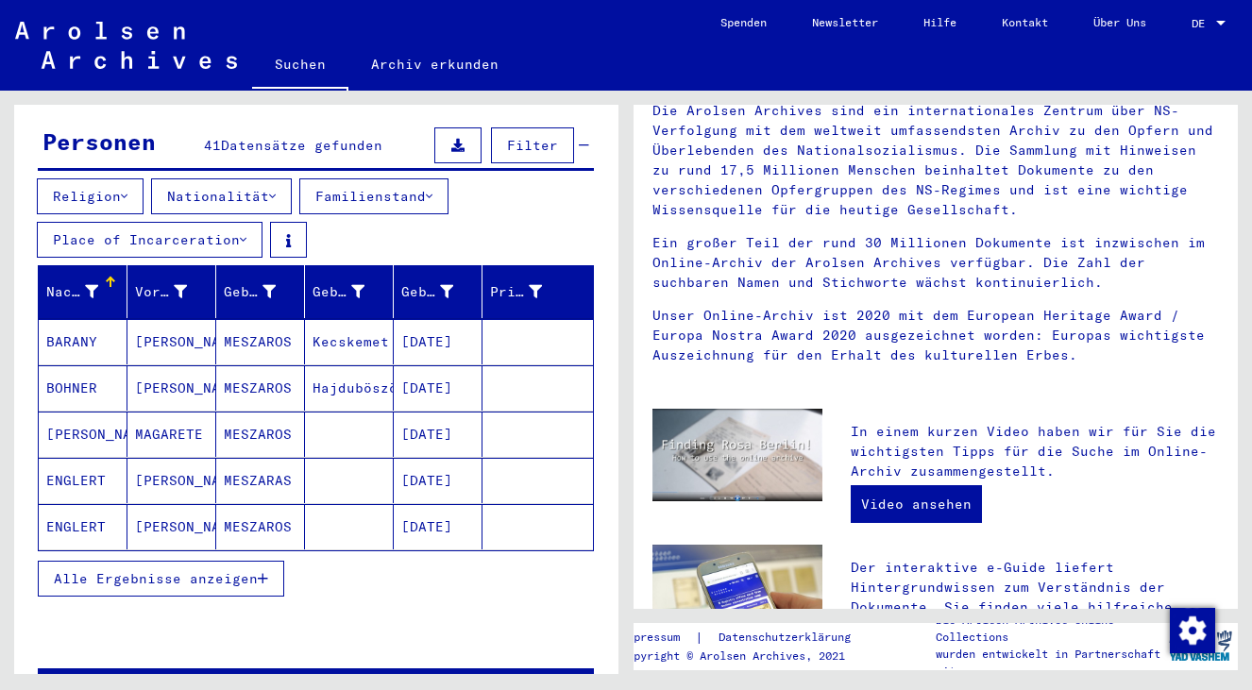
scroll to position [183, 0]
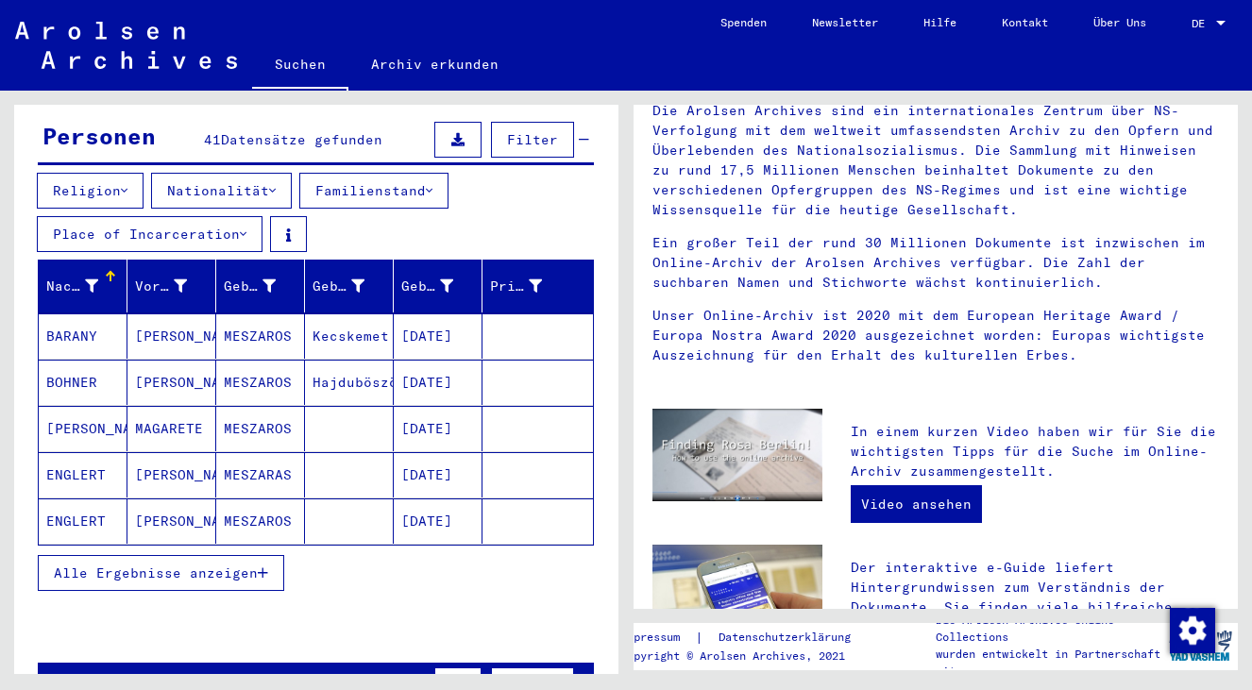
click at [211, 564] on span "Alle Ergebnisse anzeigen" at bounding box center [156, 572] width 204 height 17
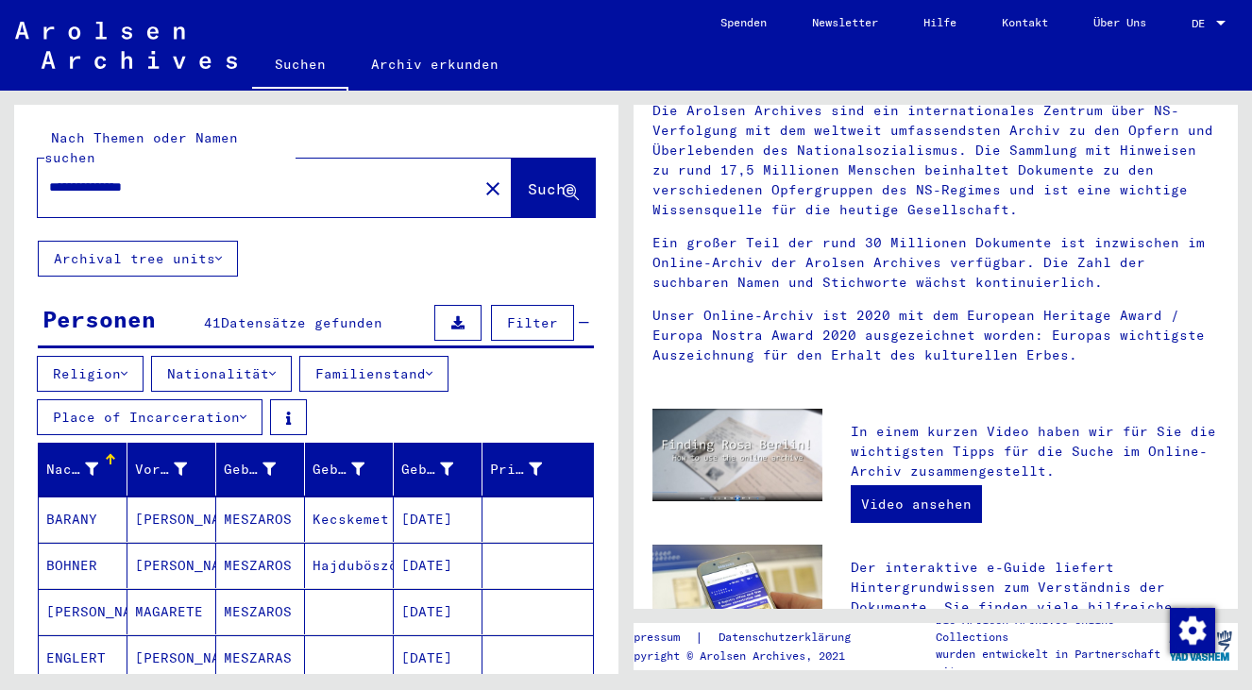
scroll to position [0, 0]
click at [222, 362] on button "Nationalität" at bounding box center [221, 374] width 141 height 36
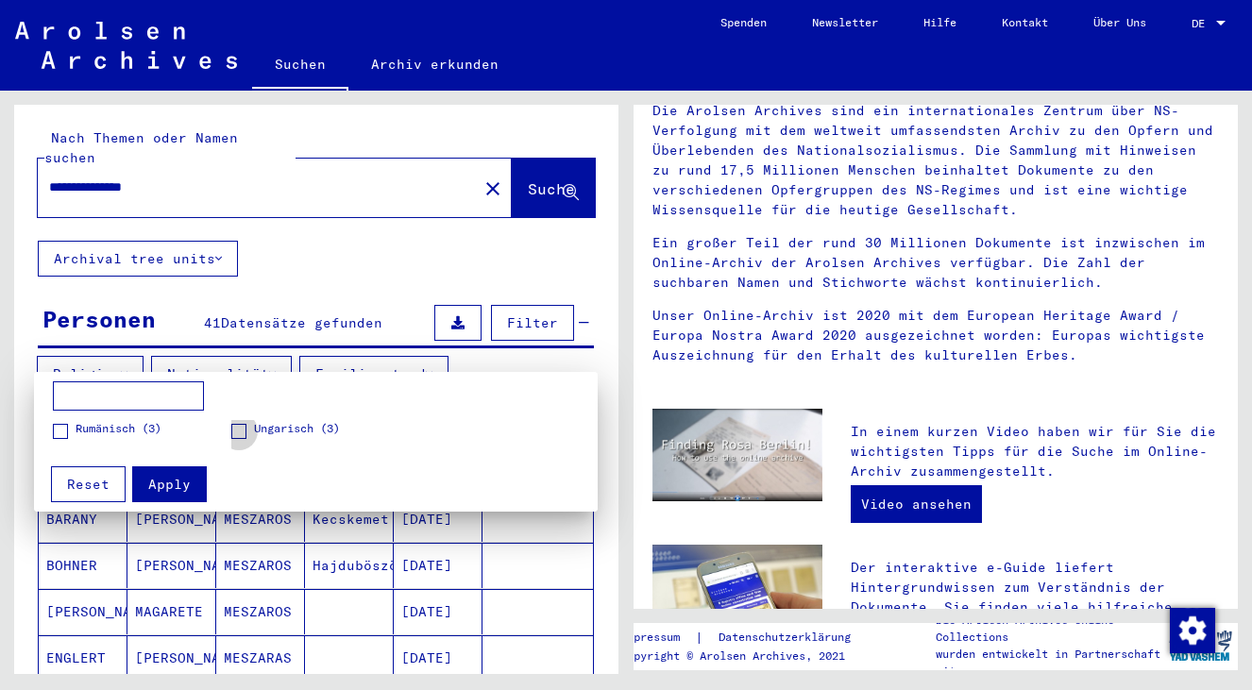
click at [231, 431] on span at bounding box center [238, 431] width 15 height 15
click at [172, 478] on span "Apply" at bounding box center [169, 484] width 42 height 17
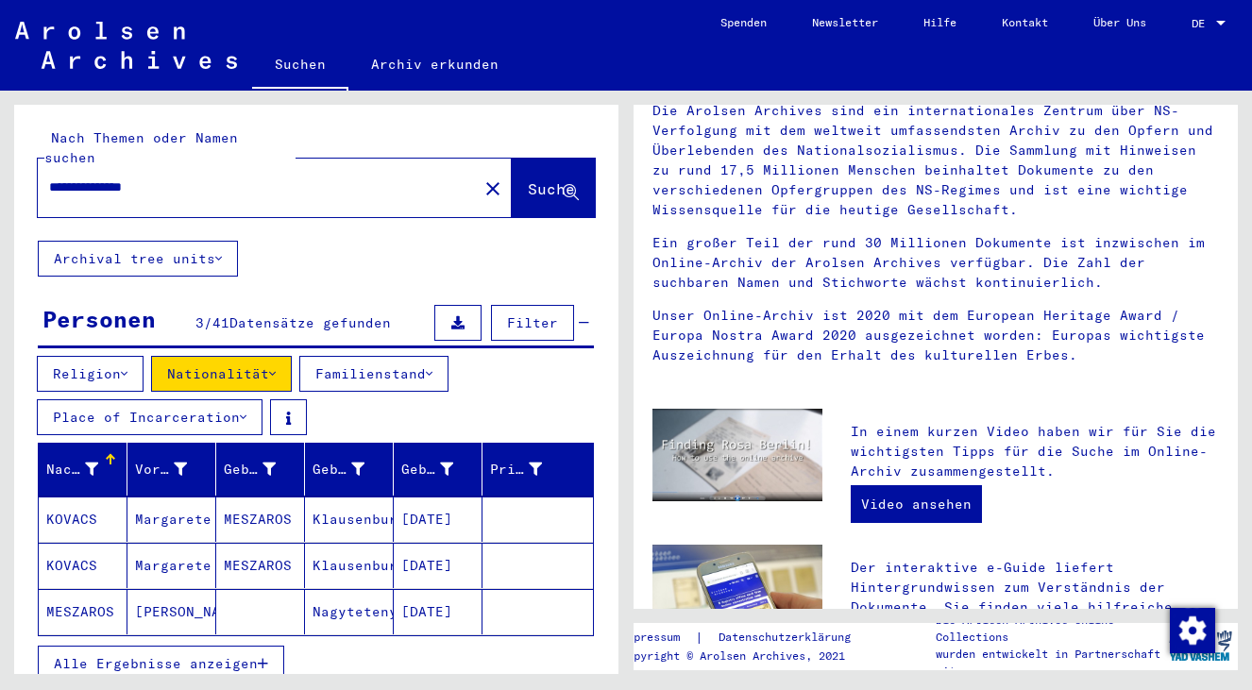
click at [144, 177] on input "**********" at bounding box center [252, 187] width 406 height 20
type input "**********"
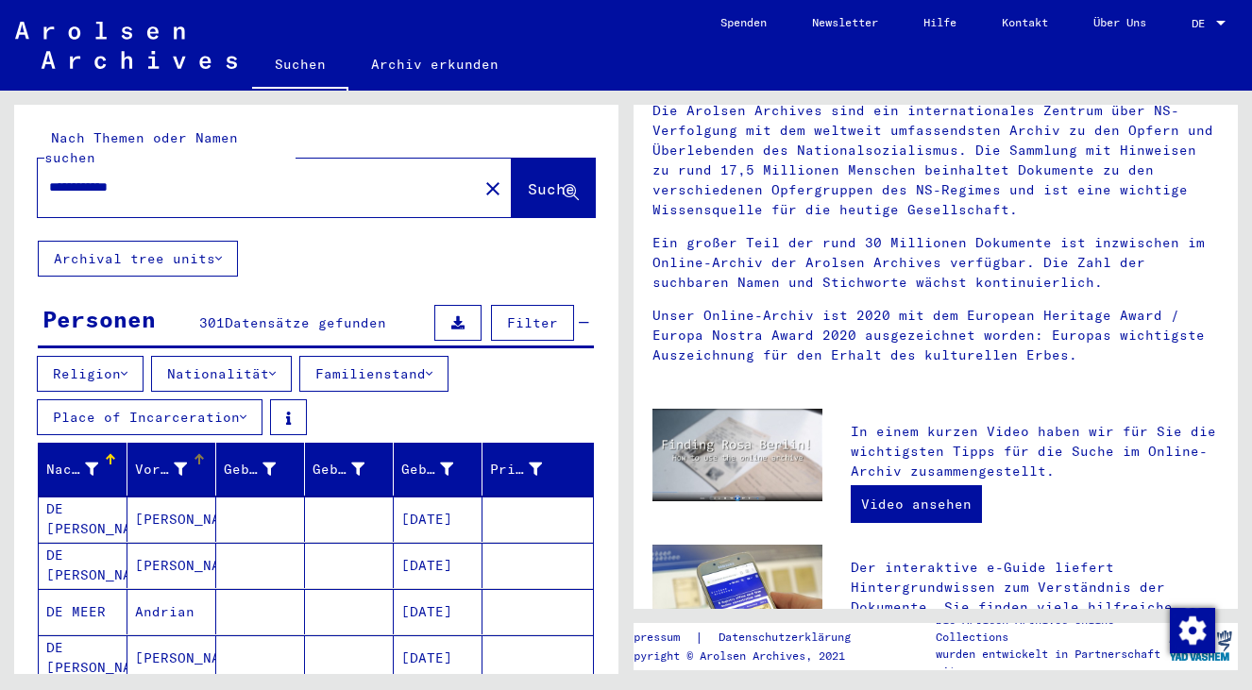
scroll to position [41, 0]
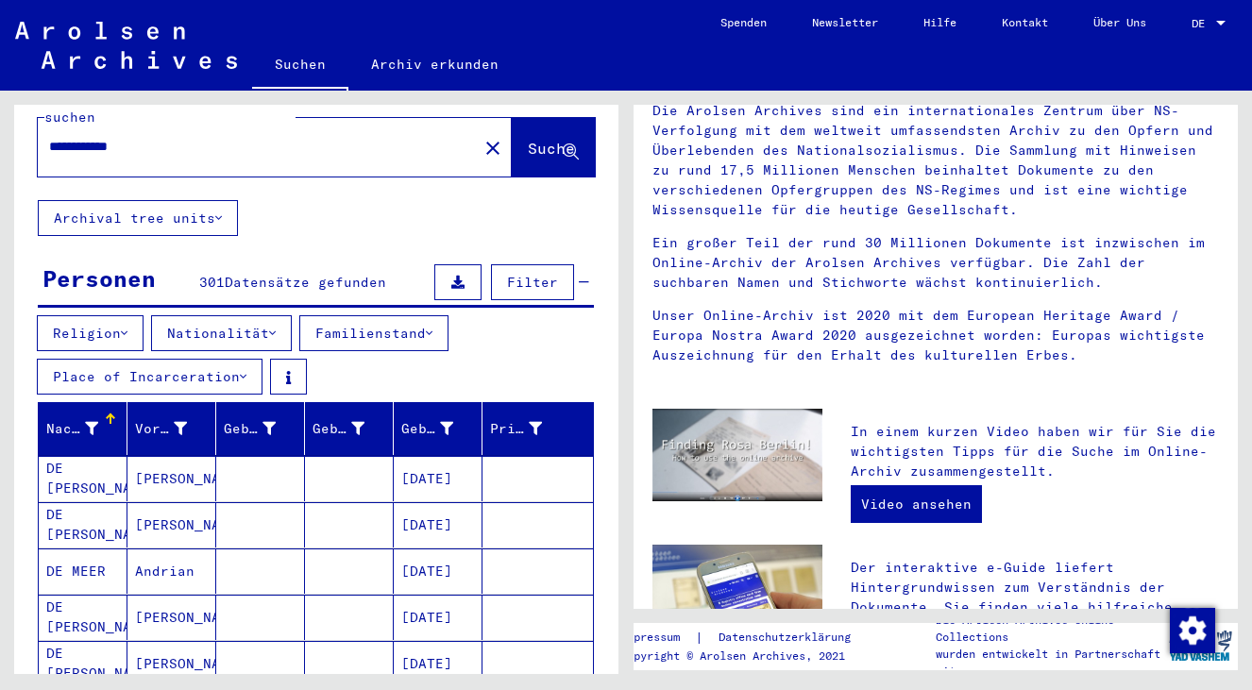
click at [182, 315] on button "Nationalität" at bounding box center [221, 333] width 141 height 36
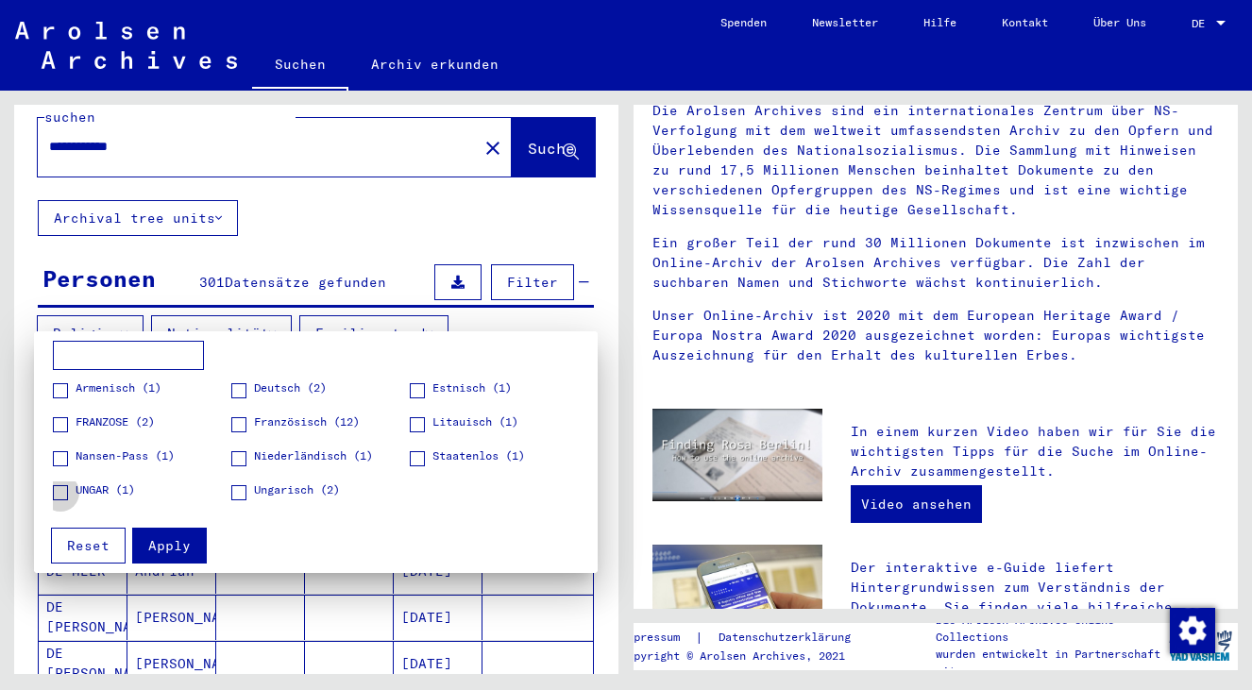
click at [118, 491] on span "UNGAR (1)" at bounding box center [105, 489] width 59 height 17
click at [237, 492] on span at bounding box center [238, 492] width 15 height 15
click at [172, 541] on span "Apply" at bounding box center [169, 545] width 42 height 17
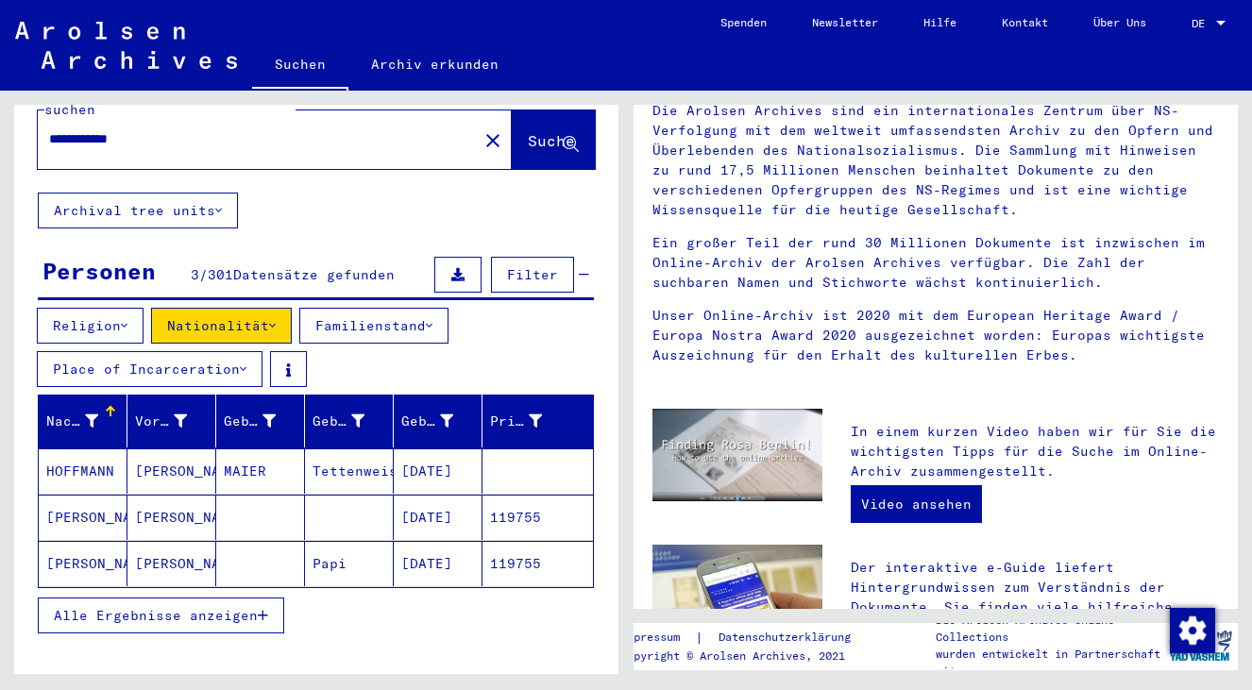
scroll to position [50, 0]
